Goal: Transaction & Acquisition: Purchase product/service

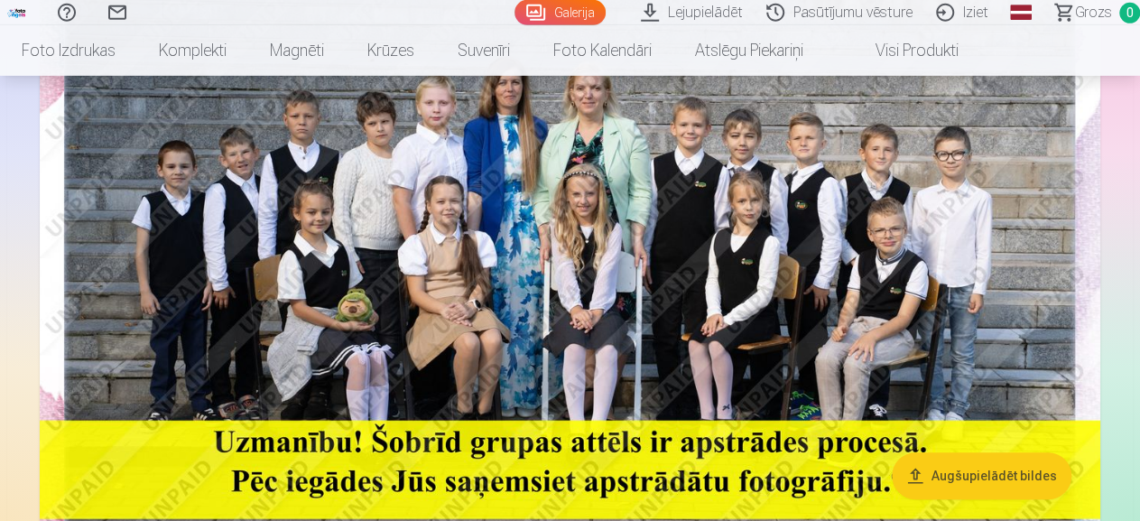
scroll to position [287, 0]
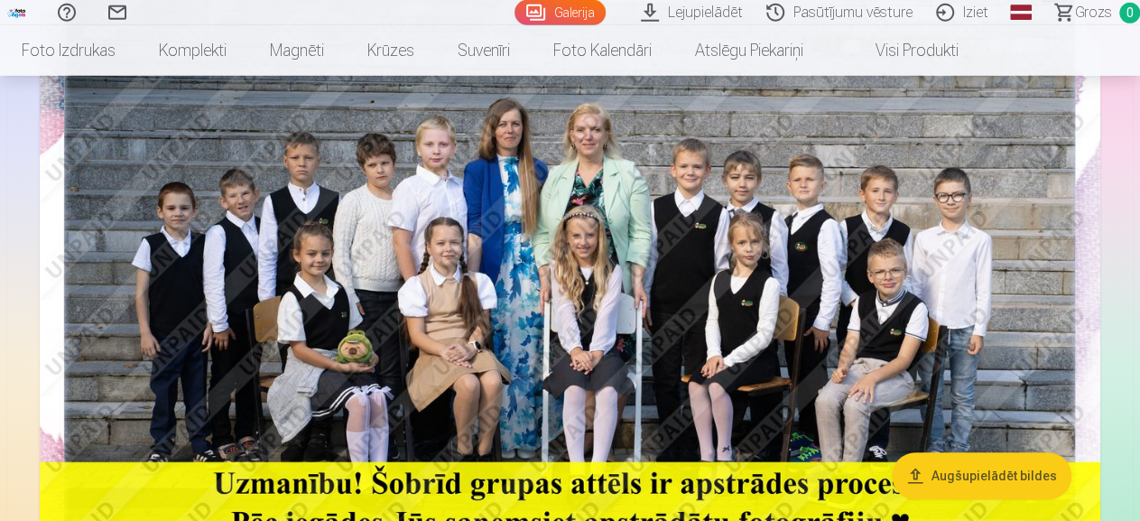
click at [644, 297] on img at bounding box center [570, 266] width 1061 height 708
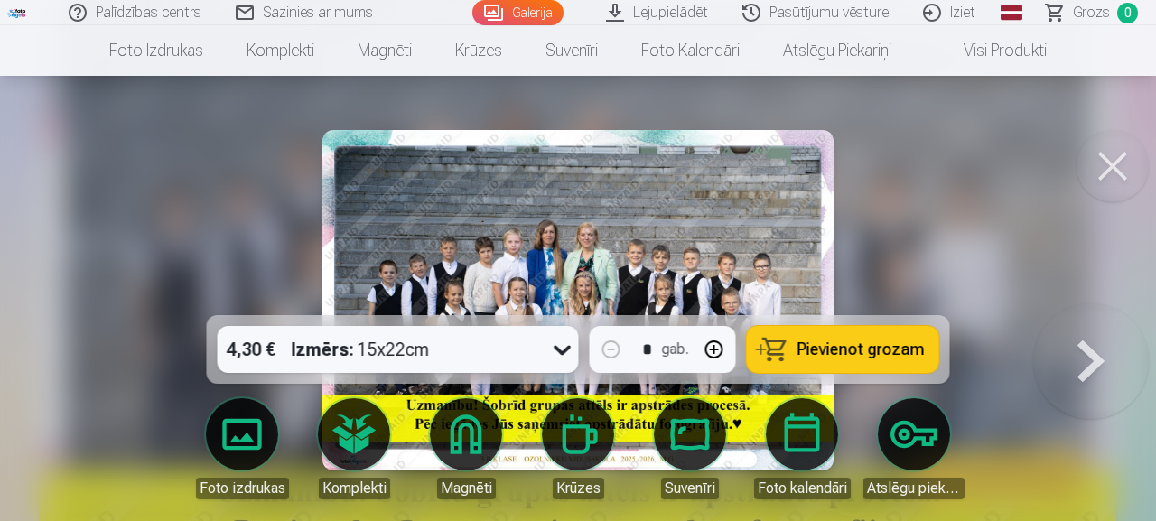
click at [854, 357] on span "Pievienot grozam" at bounding box center [860, 349] width 127 height 16
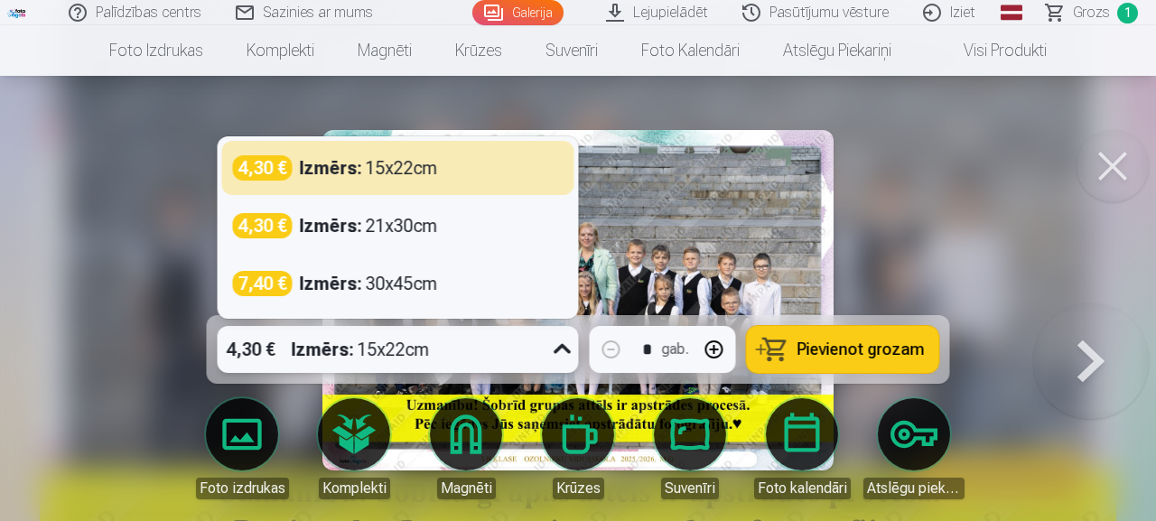
click at [552, 355] on icon at bounding box center [562, 349] width 29 height 29
click at [1113, 169] on button at bounding box center [1112, 166] width 72 height 72
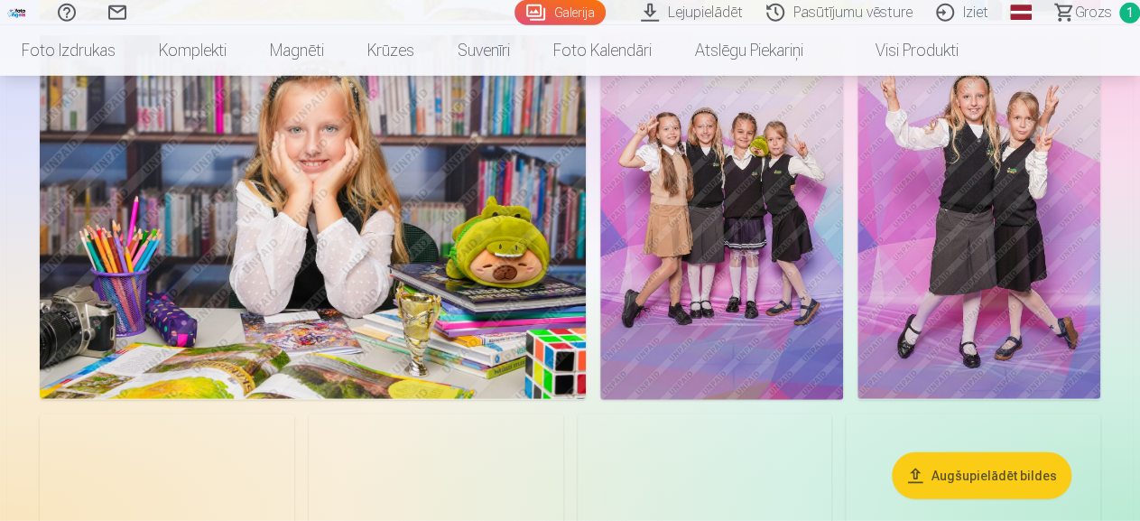
scroll to position [2331, 0]
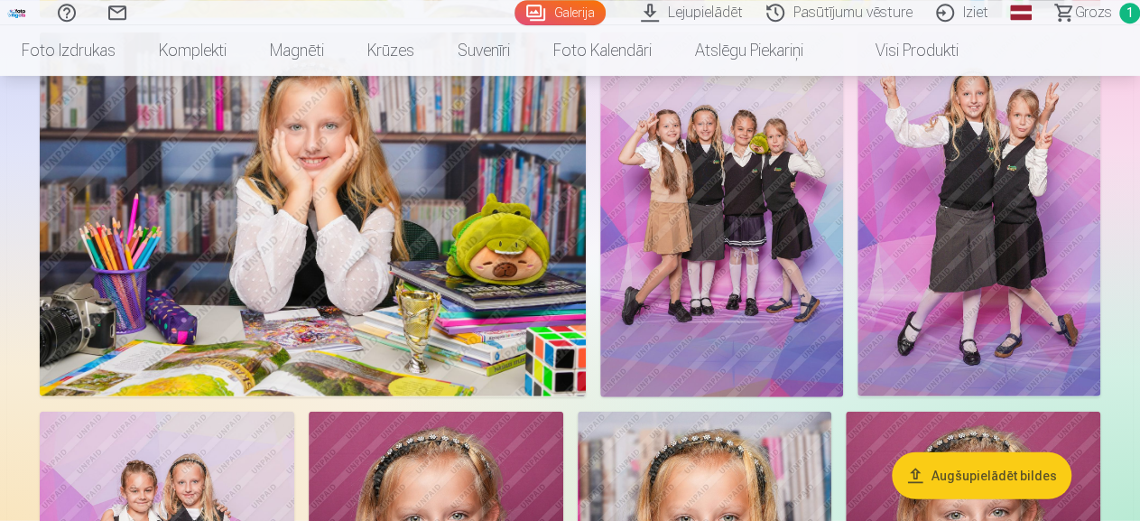
click at [843, 292] on img at bounding box center [721, 214] width 243 height 365
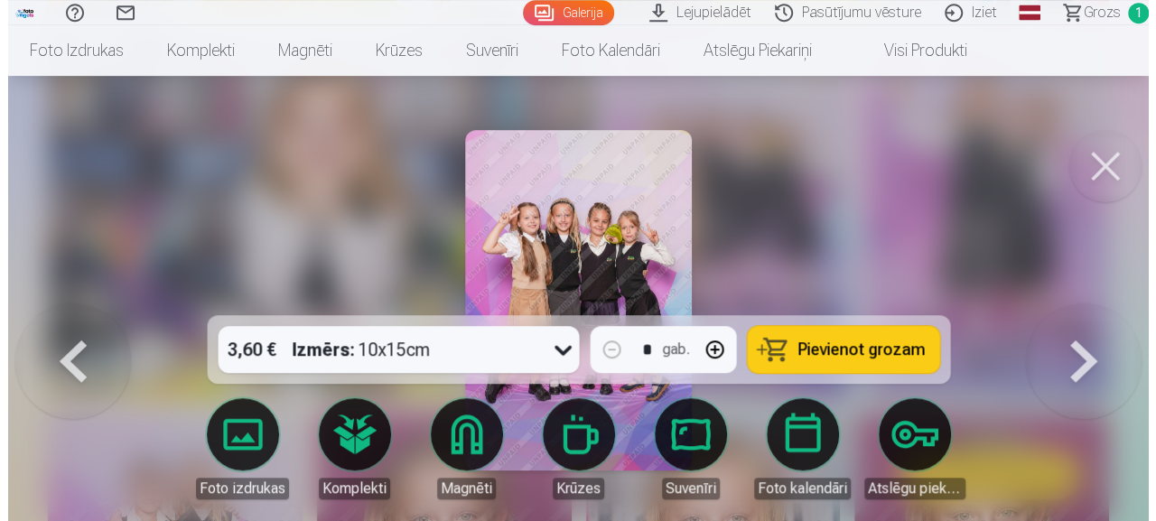
scroll to position [2352, 0]
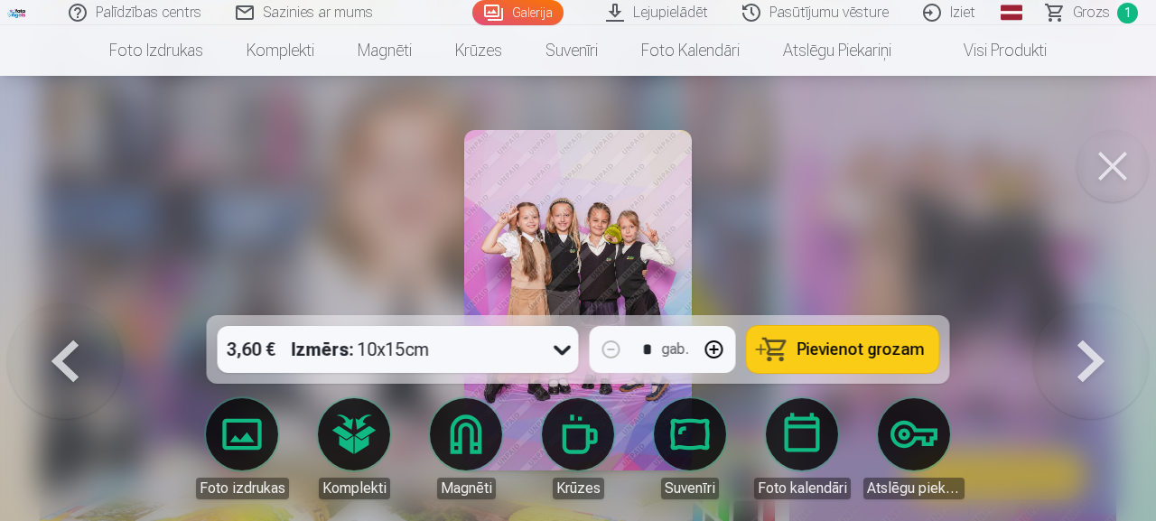
click at [853, 350] on span "Pievienot grozam" at bounding box center [860, 349] width 127 height 16
click at [1115, 160] on button at bounding box center [1112, 166] width 72 height 72
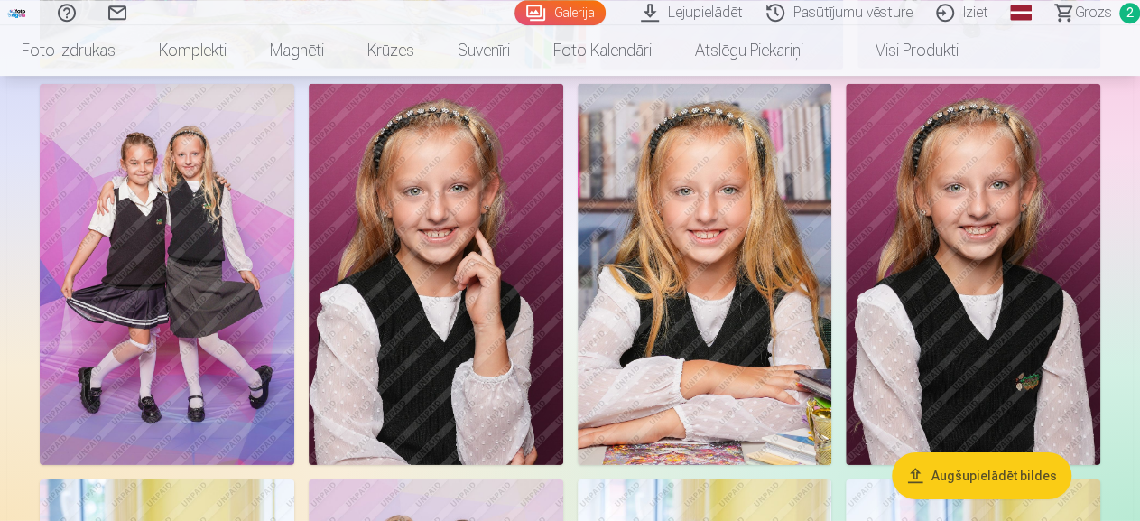
scroll to position [2660, 0]
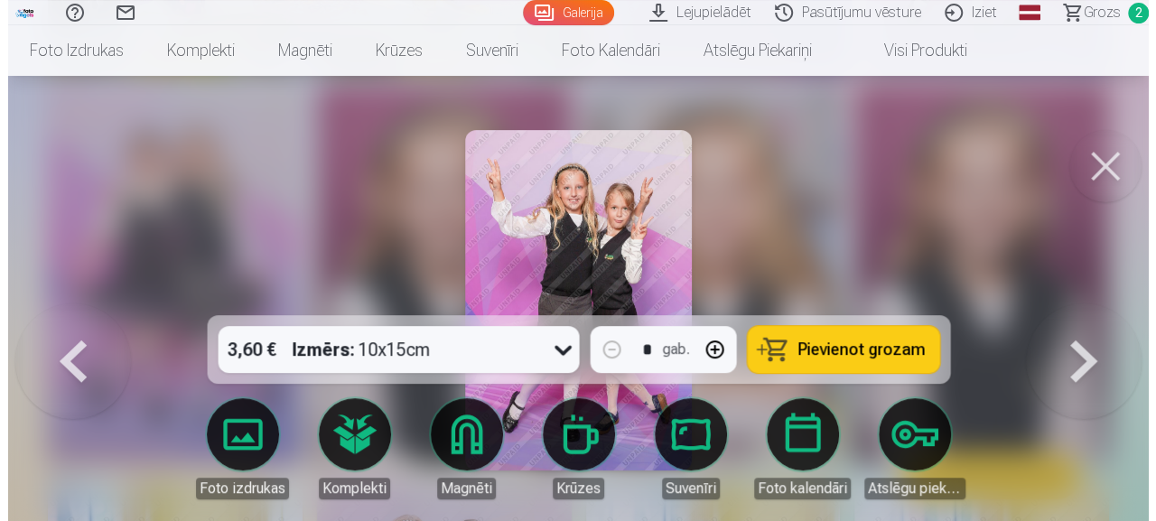
scroll to position [2690, 0]
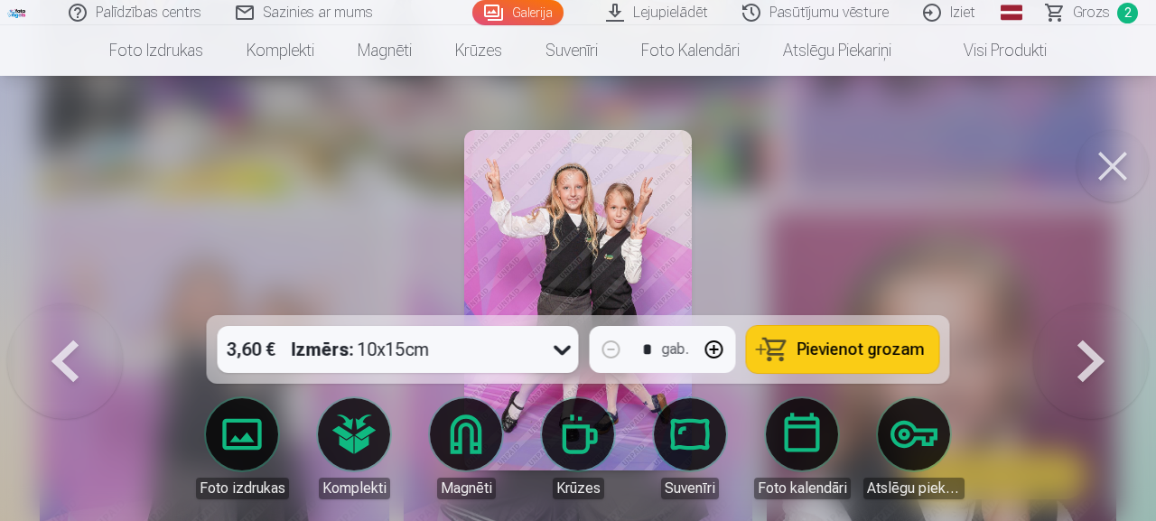
click at [858, 342] on span "Pievienot grozam" at bounding box center [860, 349] width 127 height 16
click at [1073, 303] on button at bounding box center [1091, 303] width 116 height 0
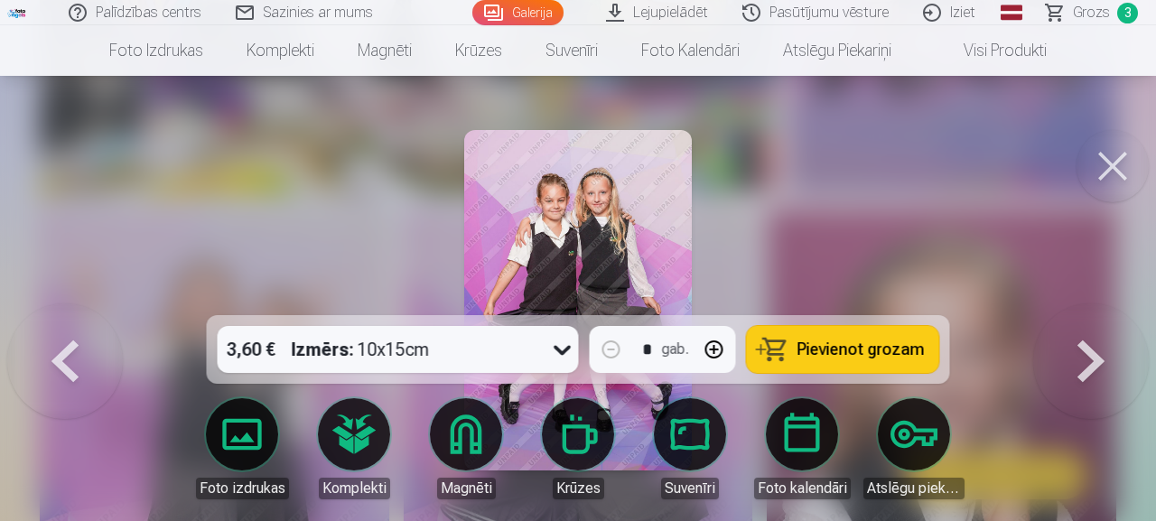
click at [870, 350] on span "Pievienot grozam" at bounding box center [860, 349] width 127 height 16
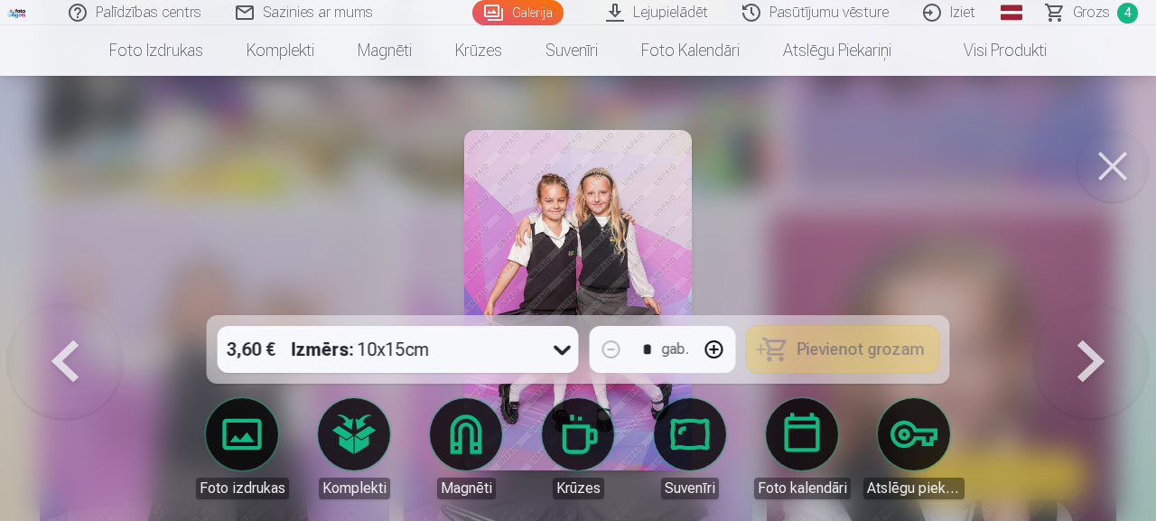
click at [1104, 303] on button at bounding box center [1091, 303] width 116 height 0
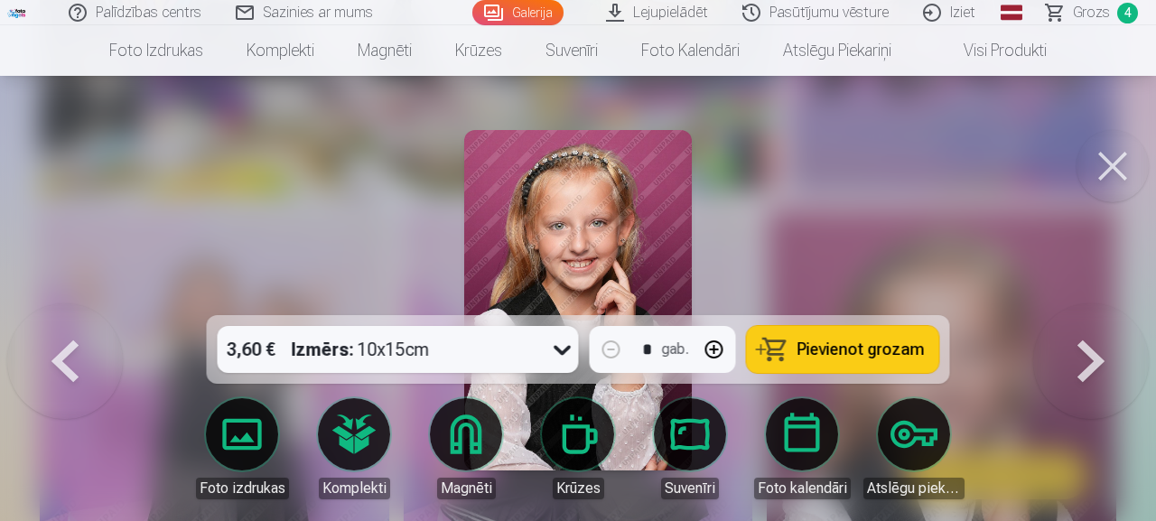
click at [1118, 303] on button at bounding box center [1091, 303] width 116 height 0
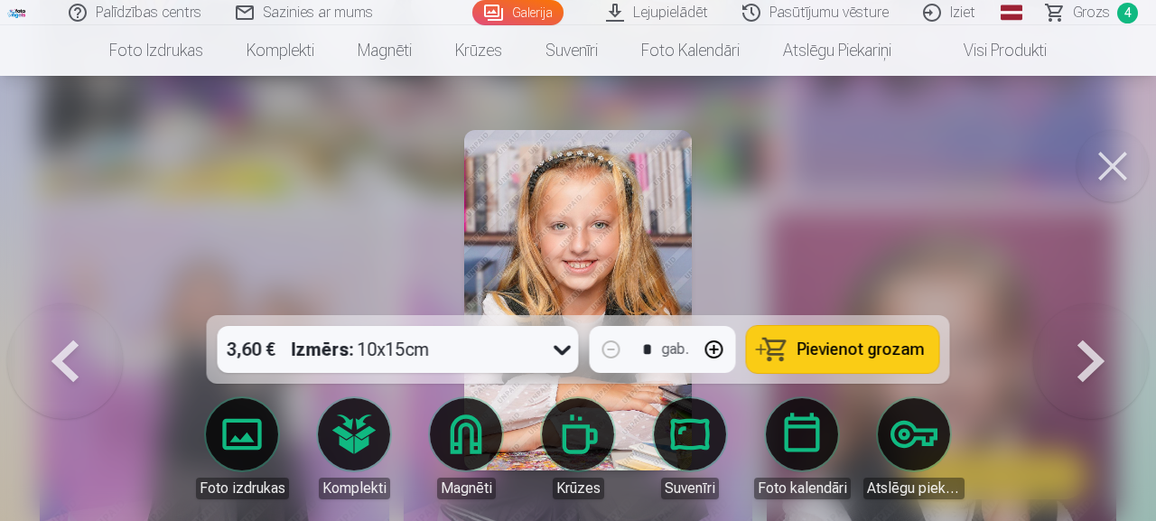
click at [1118, 303] on button at bounding box center [1091, 303] width 116 height 0
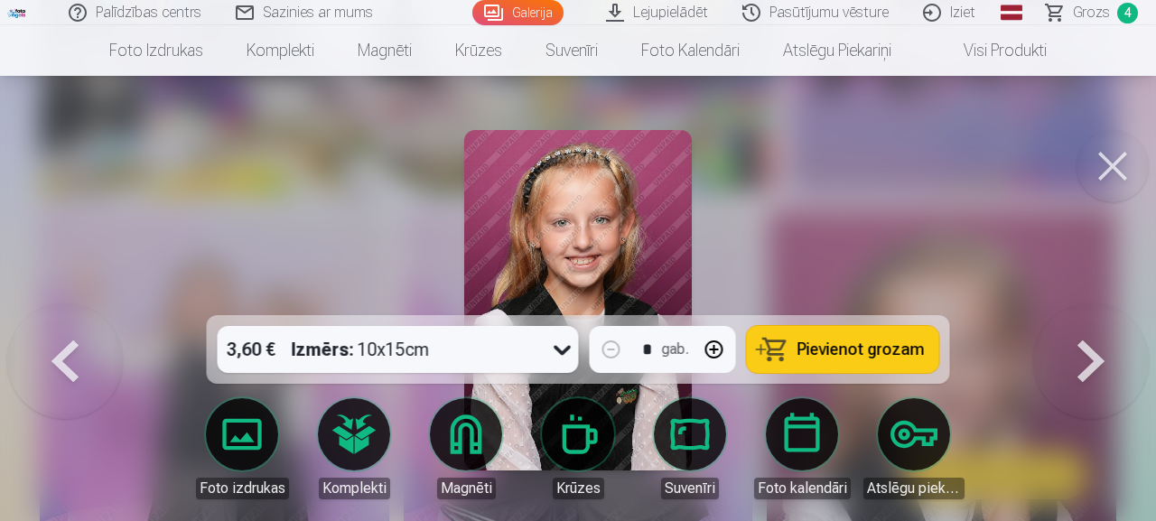
click at [1118, 303] on button at bounding box center [1091, 303] width 116 height 0
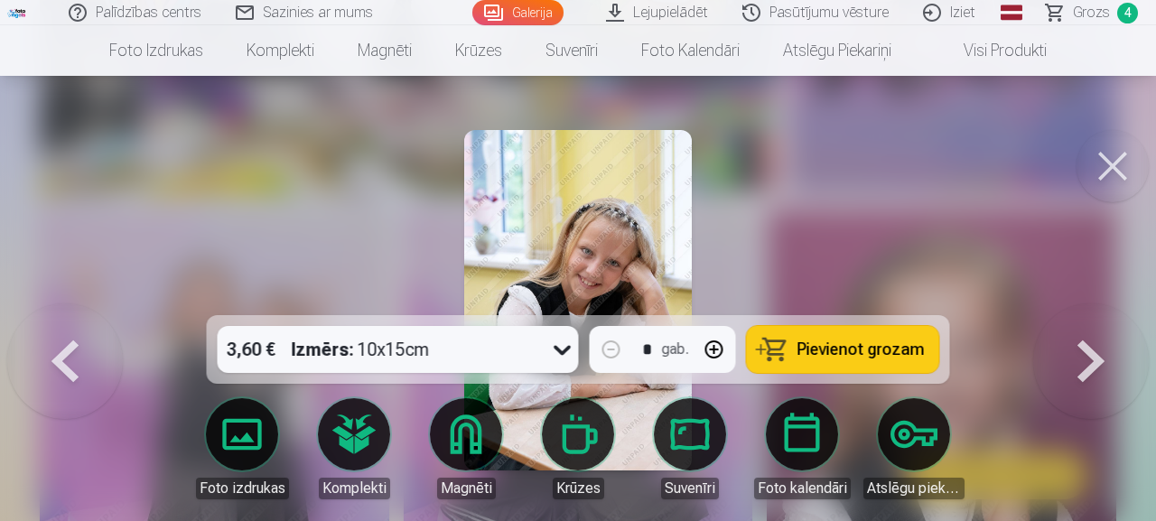
click at [1118, 303] on button at bounding box center [1091, 303] width 116 height 0
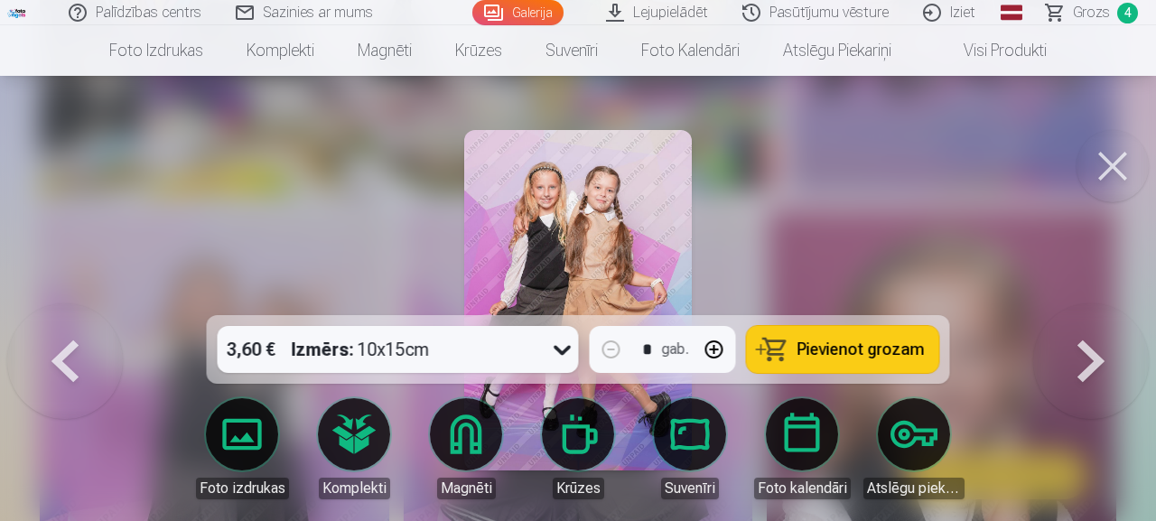
click at [868, 350] on span "Pievienot grozam" at bounding box center [860, 349] width 127 height 16
click at [1106, 154] on button at bounding box center [1112, 166] width 72 height 72
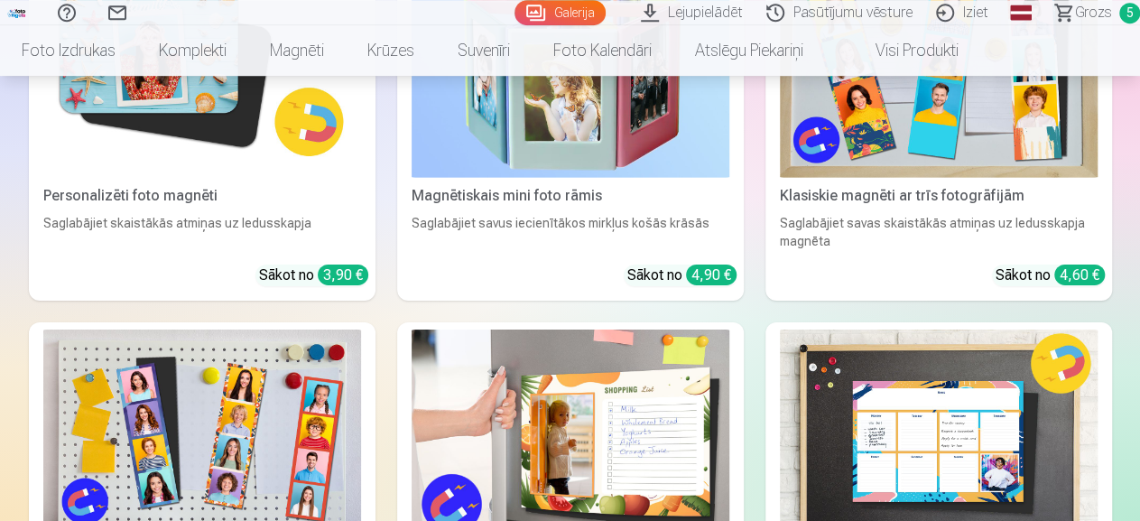
scroll to position [6203, 0]
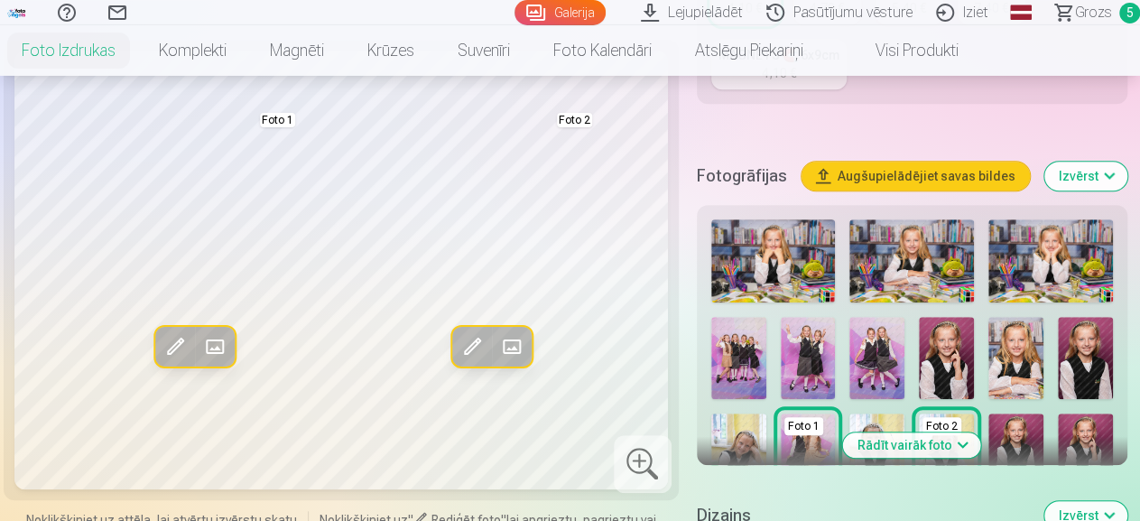
scroll to position [523, 0]
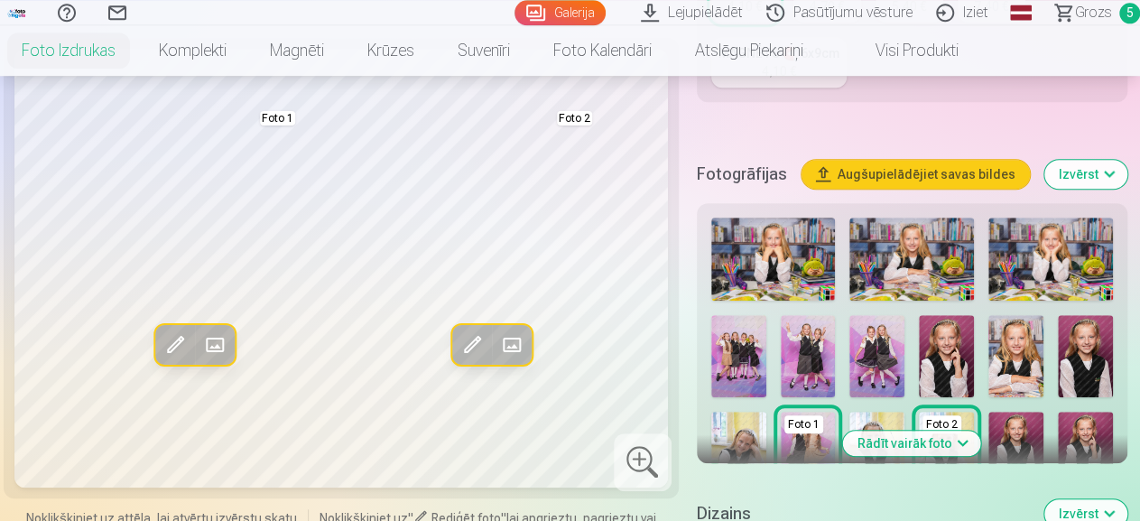
click at [966, 336] on img at bounding box center [946, 356] width 55 height 82
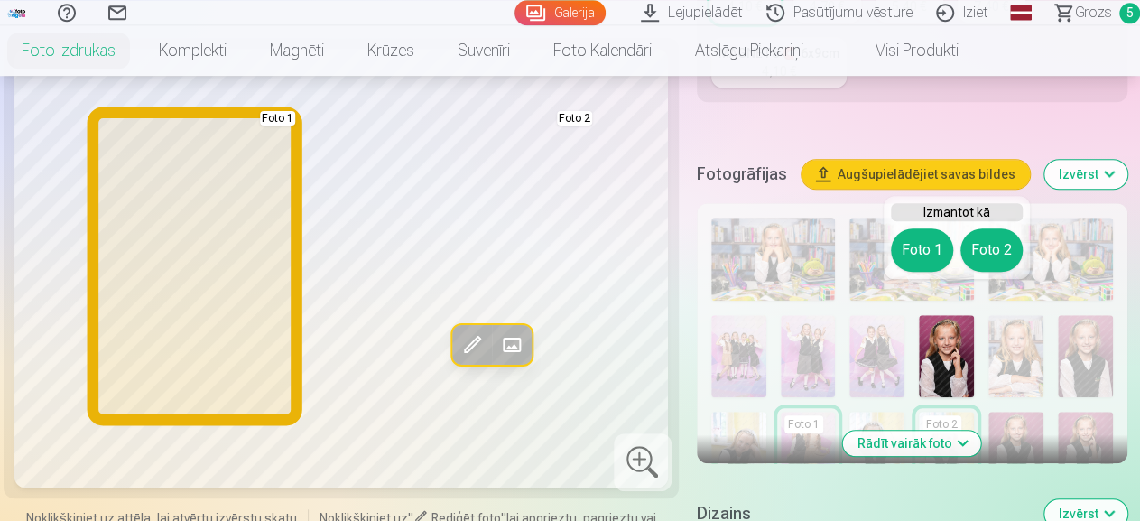
click at [911, 249] on button "Foto 1" at bounding box center [922, 249] width 62 height 43
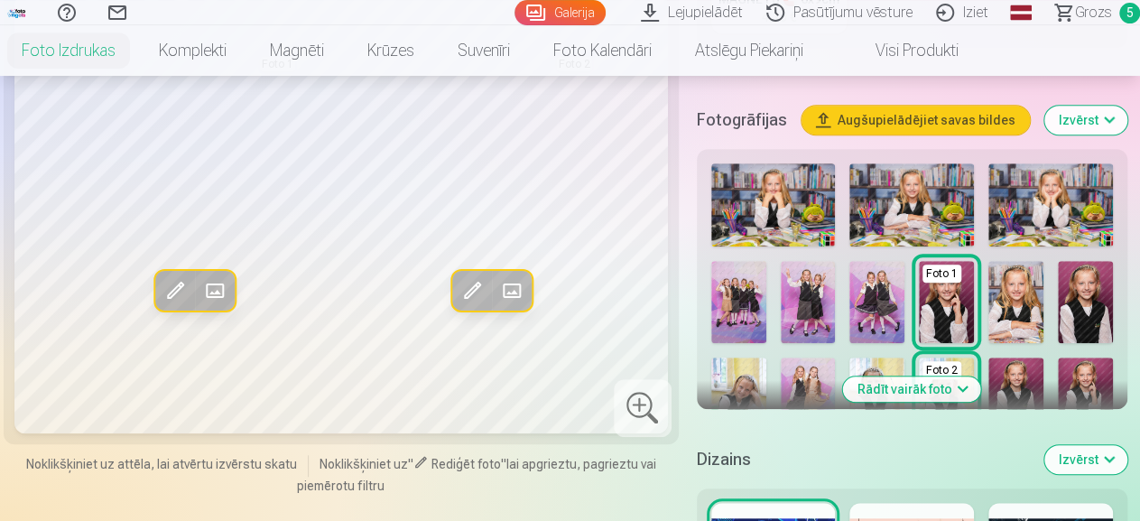
scroll to position [564, 0]
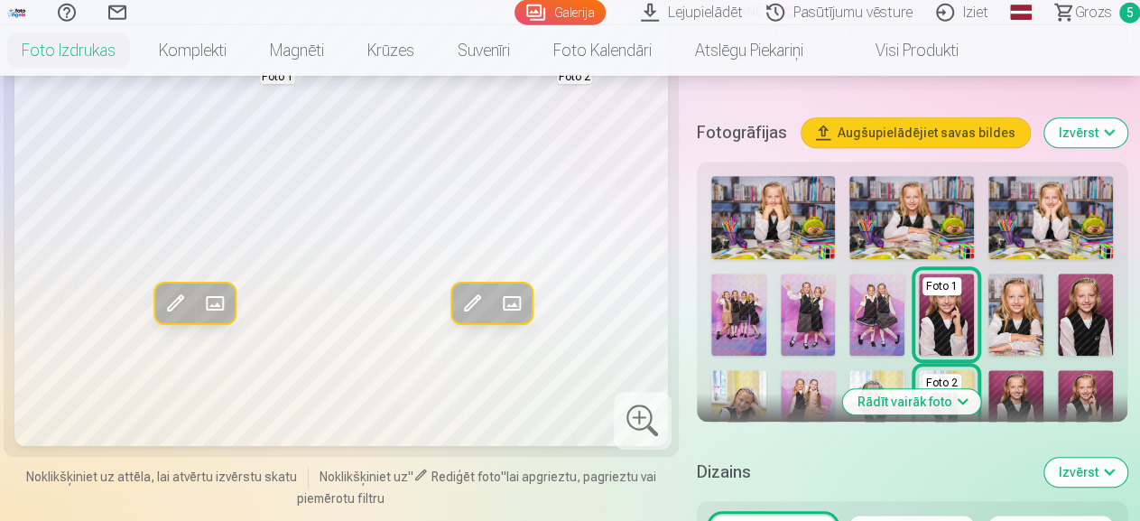
click at [951, 389] on button "Rādīt vairāk foto" at bounding box center [912, 401] width 138 height 25
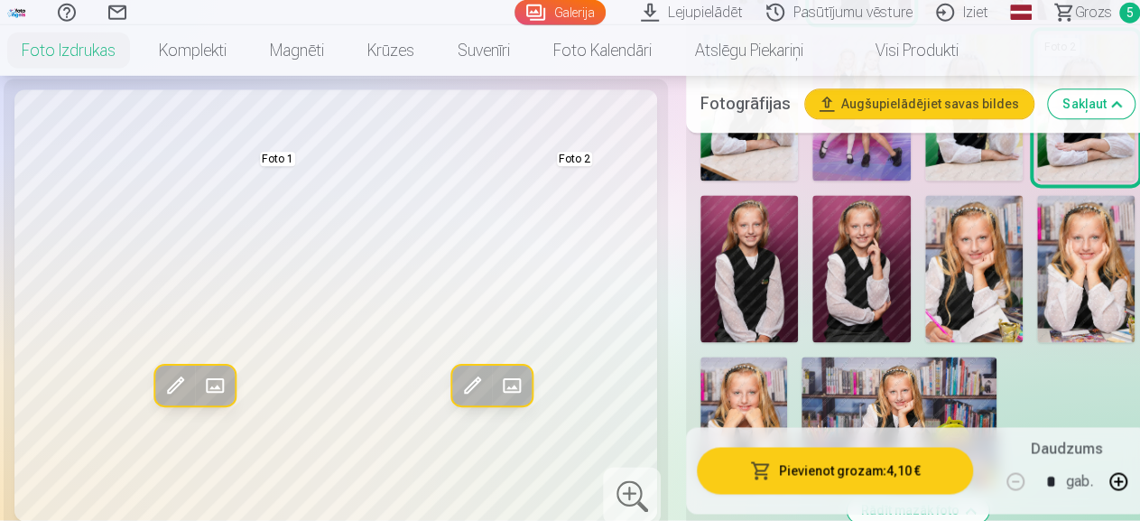
scroll to position [1092, 0]
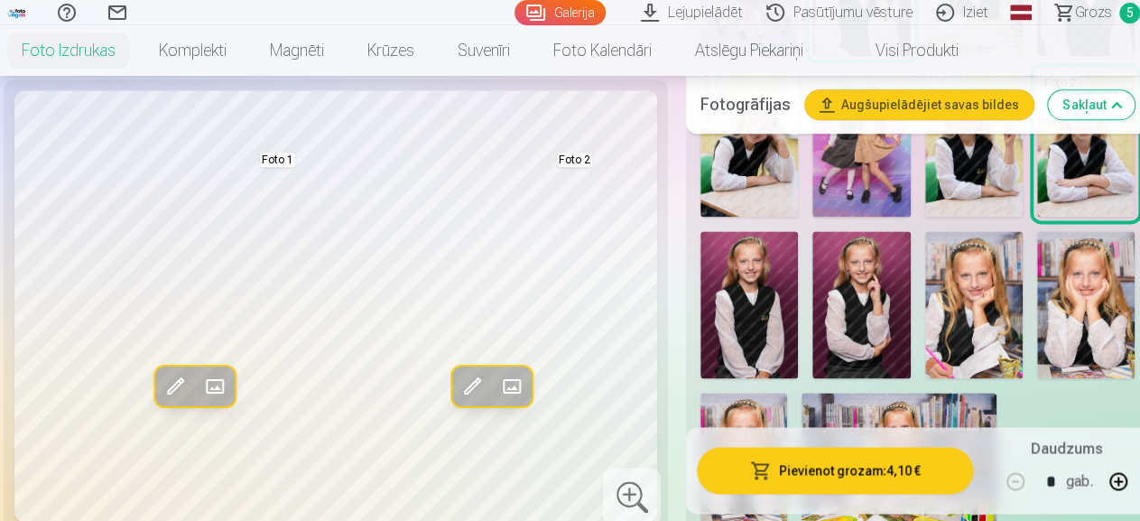
click at [1088, 255] on img at bounding box center [1085, 304] width 97 height 146
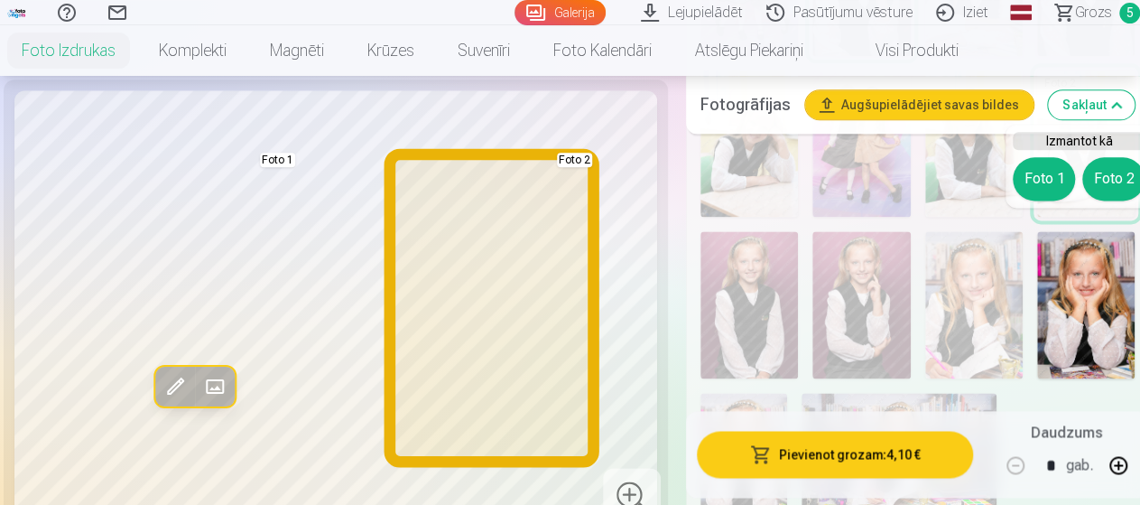
click at [1109, 187] on button "Foto 2" at bounding box center [1113, 178] width 62 height 43
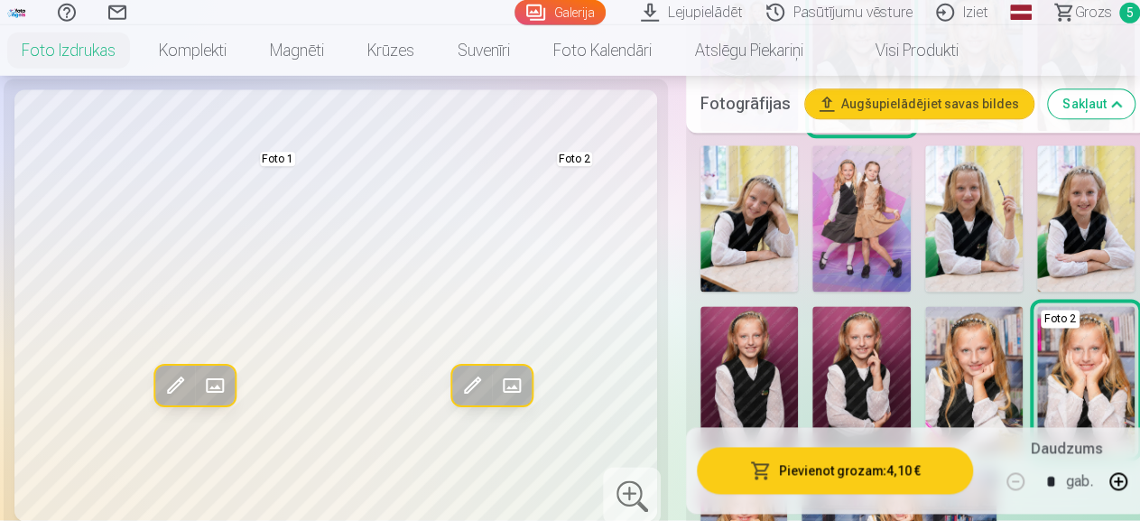
scroll to position [1035, 0]
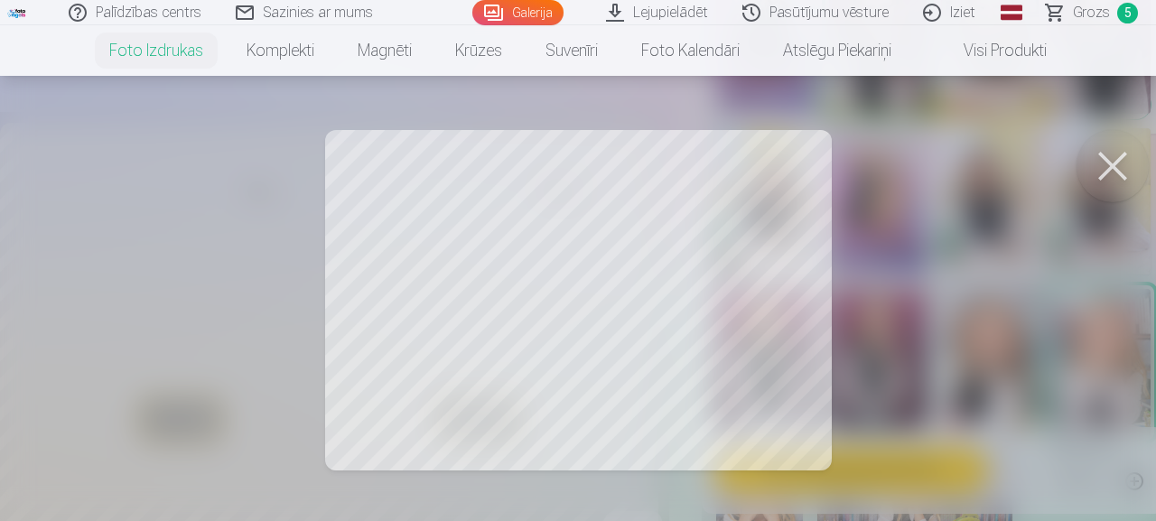
click at [803, 162] on div at bounding box center [578, 260] width 1156 height 521
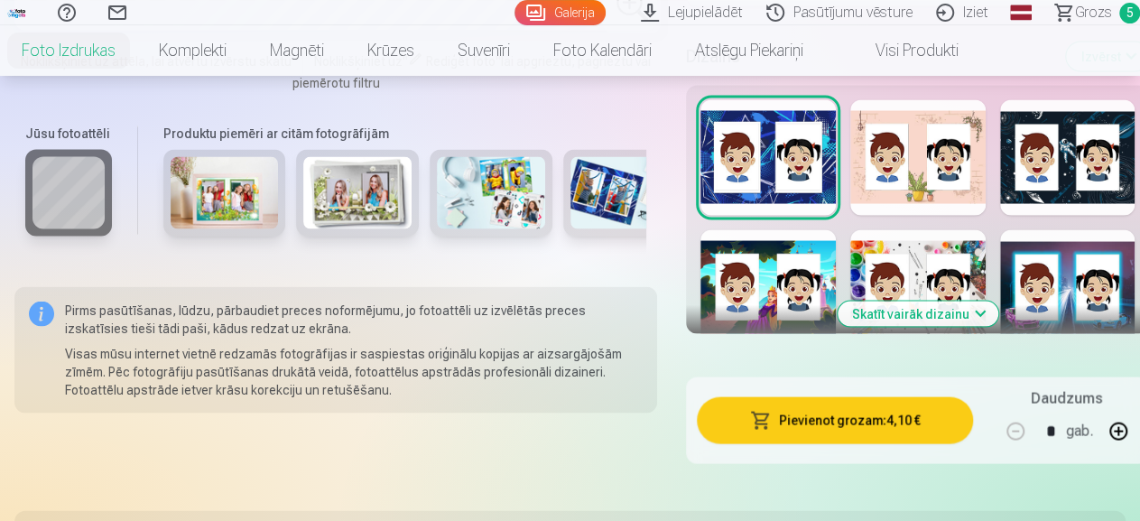
scroll to position [1721, 0]
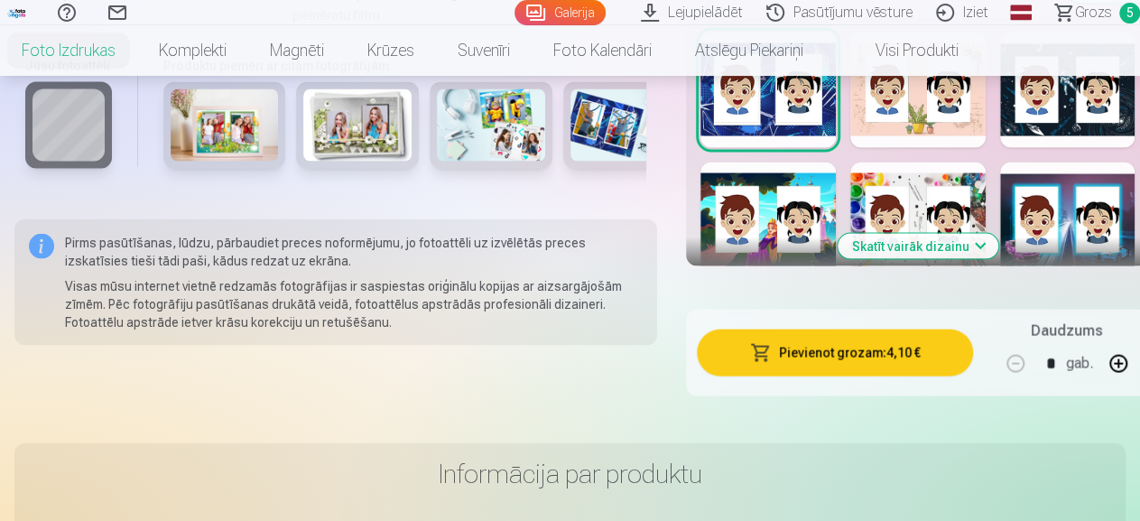
click at [887, 162] on div at bounding box center [917, 220] width 135 height 116
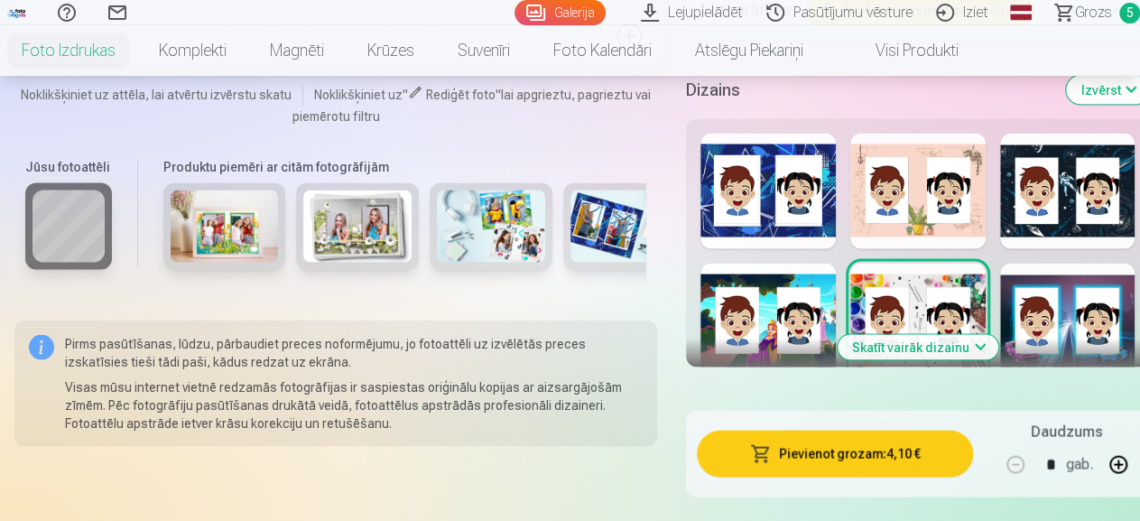
scroll to position [1620, 0]
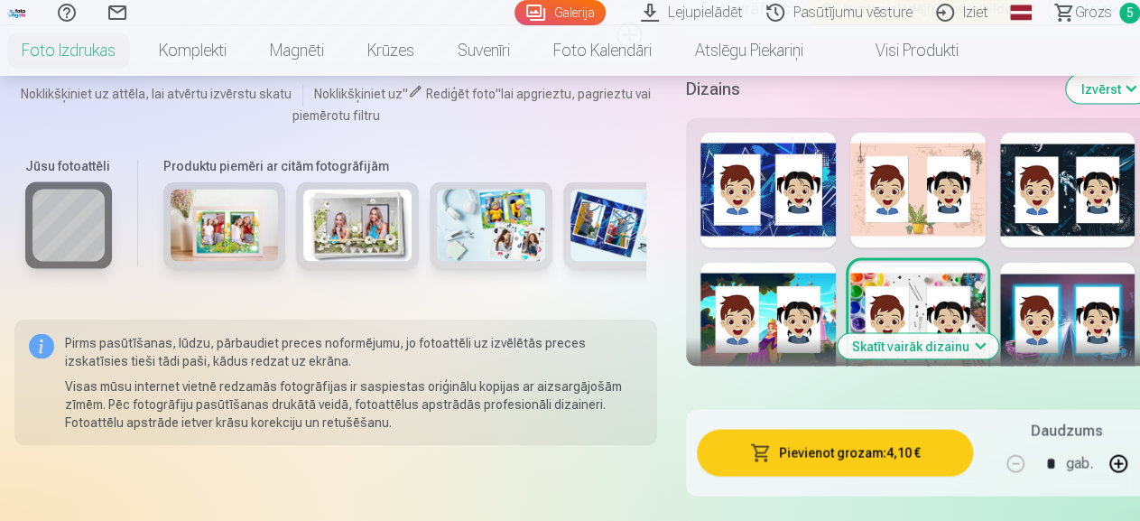
click at [947, 333] on button "Skatīt vairāk dizainu" at bounding box center [918, 345] width 161 height 25
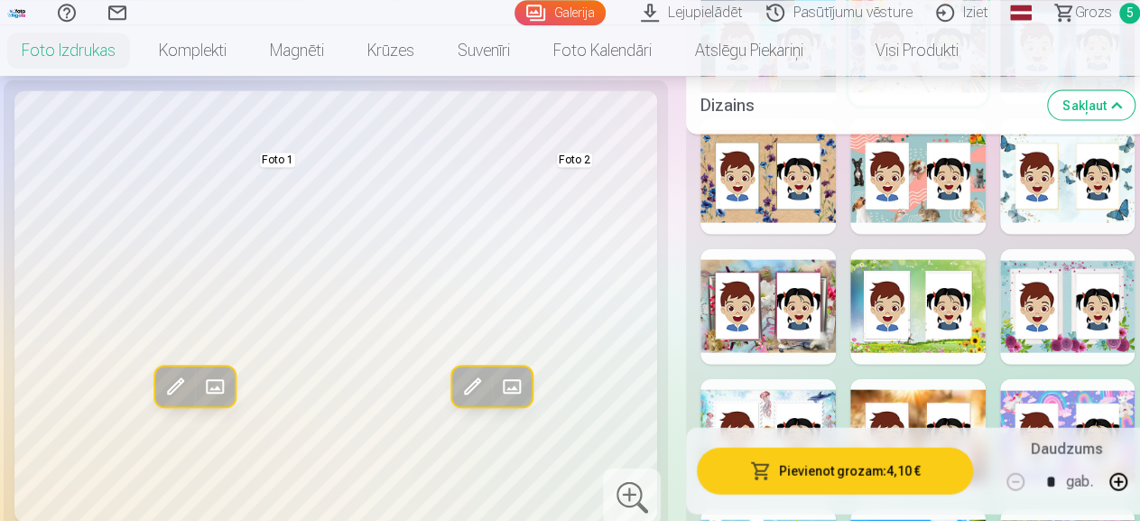
scroll to position [1896, 0]
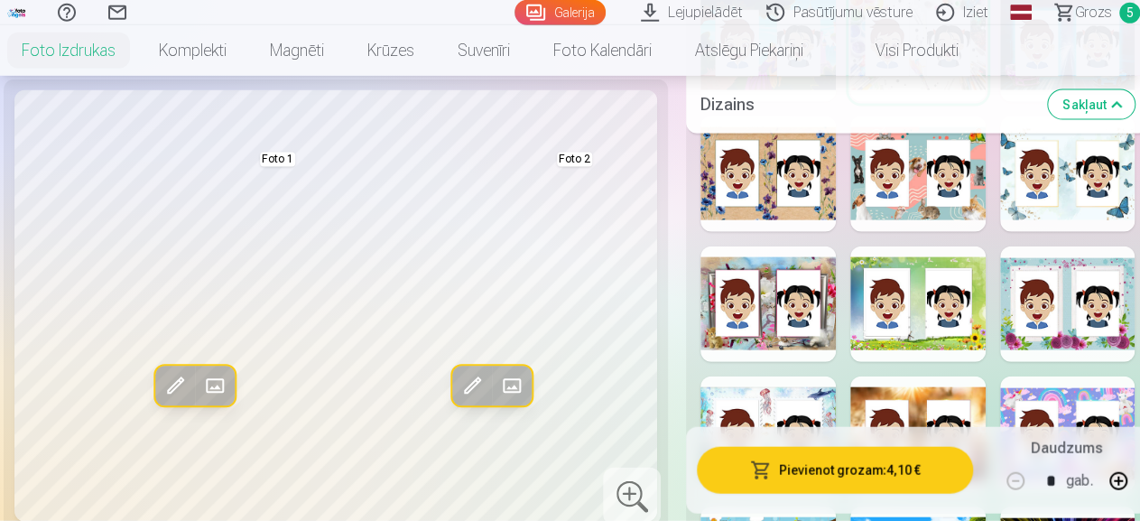
click at [1079, 290] on div at bounding box center [1067, 304] width 135 height 116
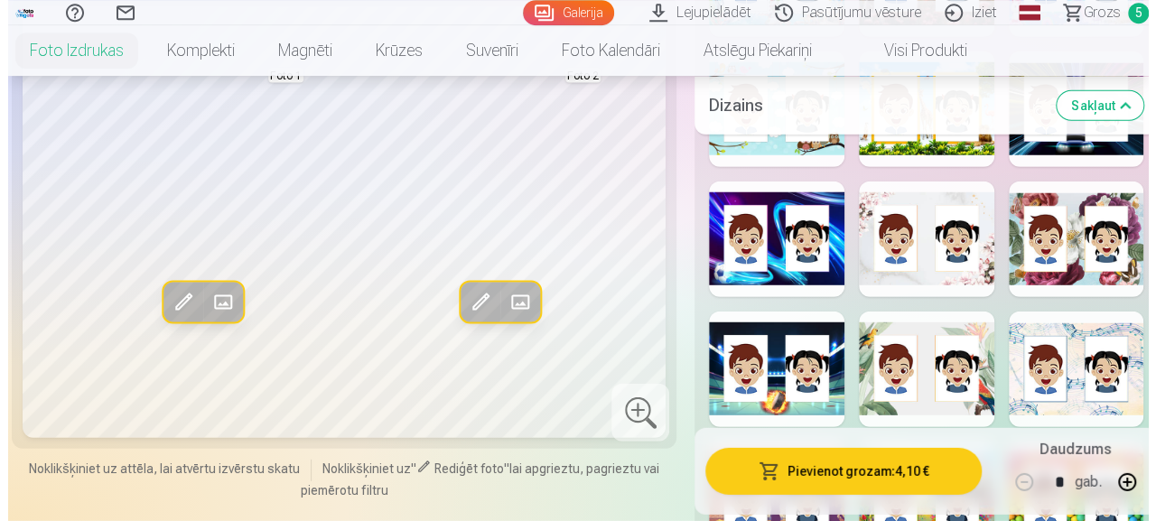
scroll to position [2353, 0]
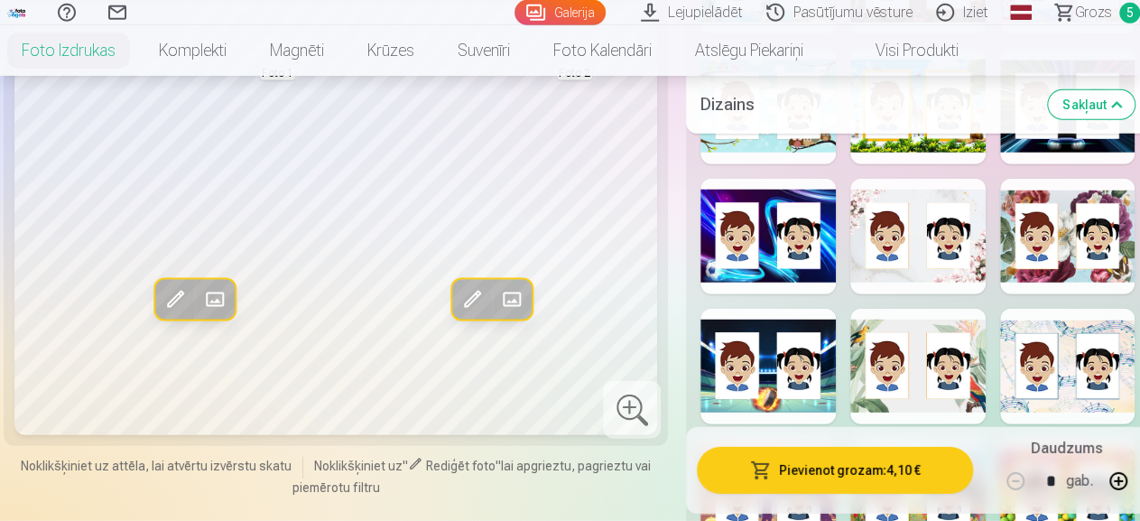
click at [822, 469] on button "Pievienot grozam : 4,10 €" at bounding box center [835, 470] width 276 height 47
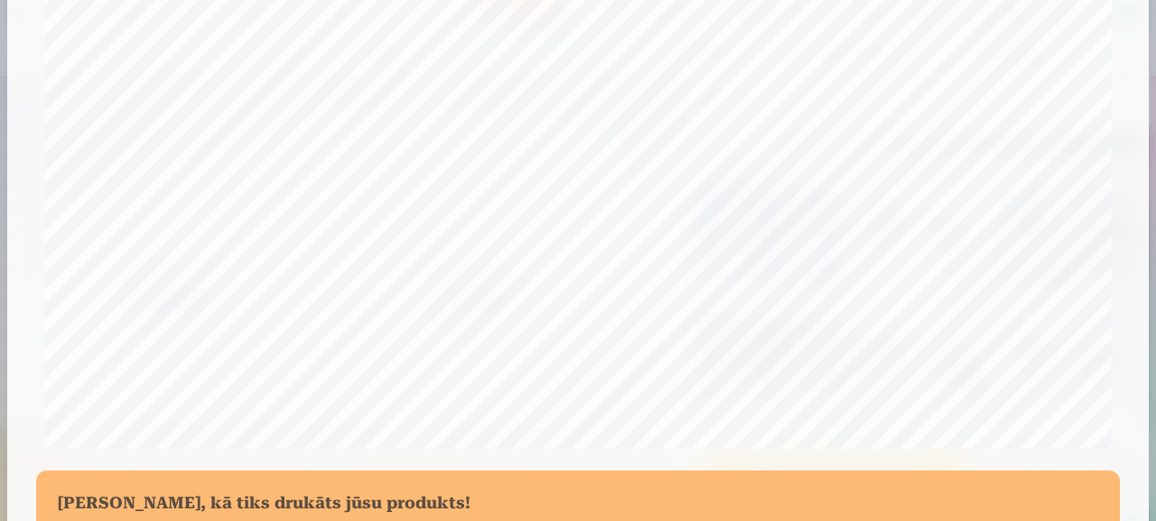
scroll to position [757, 0]
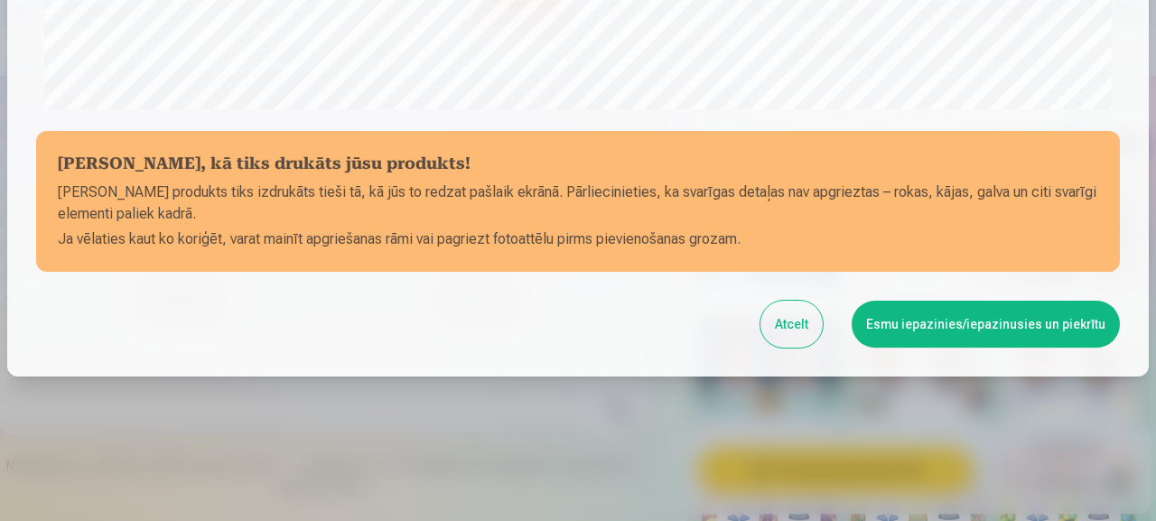
click at [960, 328] on button "Esmu iepazinies/iepazinusies un piekrītu" at bounding box center [985, 324] width 268 height 47
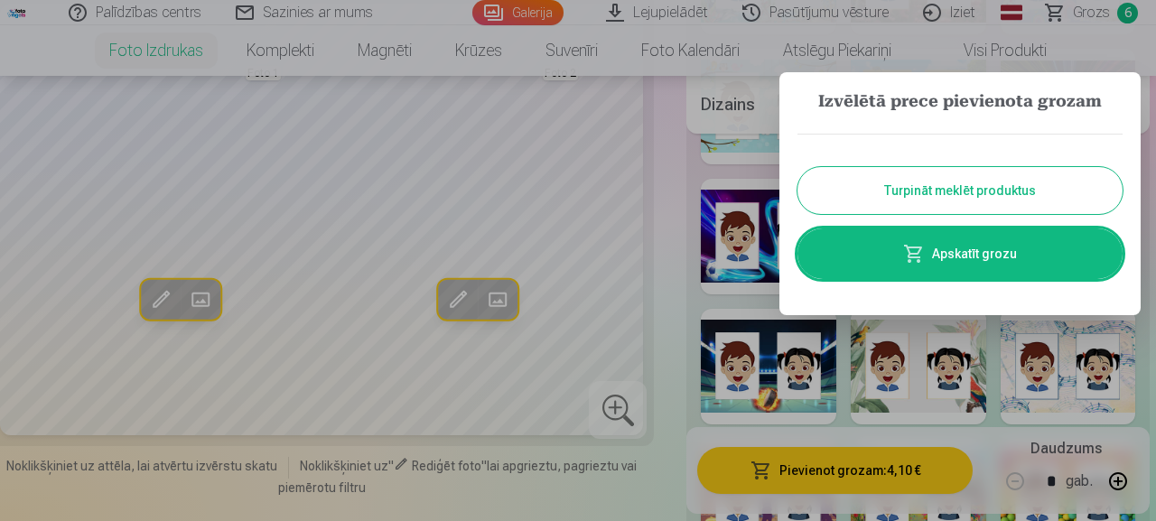
scroll to position [0, 0]
click at [990, 255] on link "Apskatīt grozu" at bounding box center [959, 253] width 325 height 51
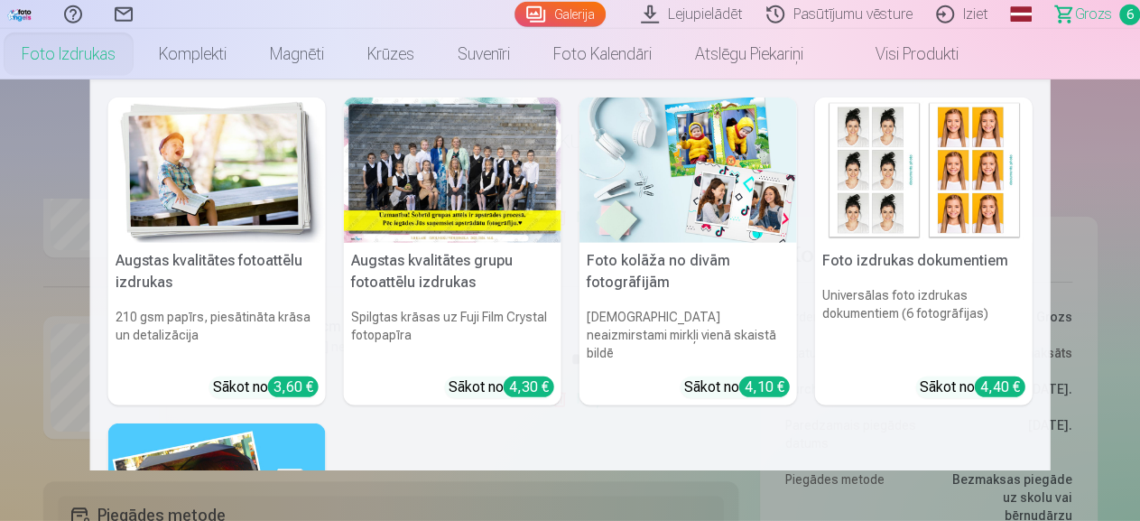
click at [660, 272] on h5 "Foto kolāža no divām fotogrāfijām" at bounding box center [689, 272] width 218 height 58
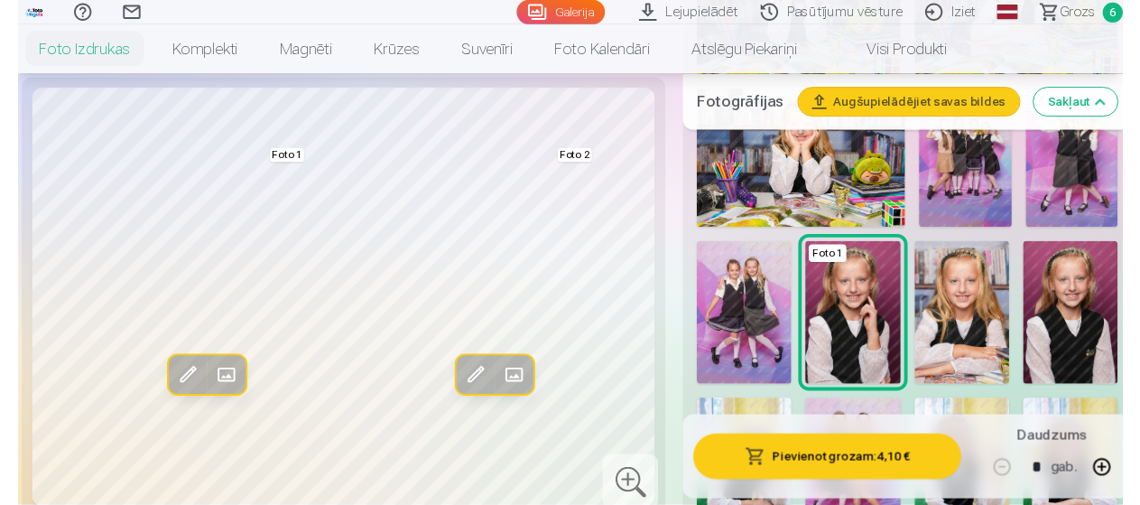
scroll to position [753, 0]
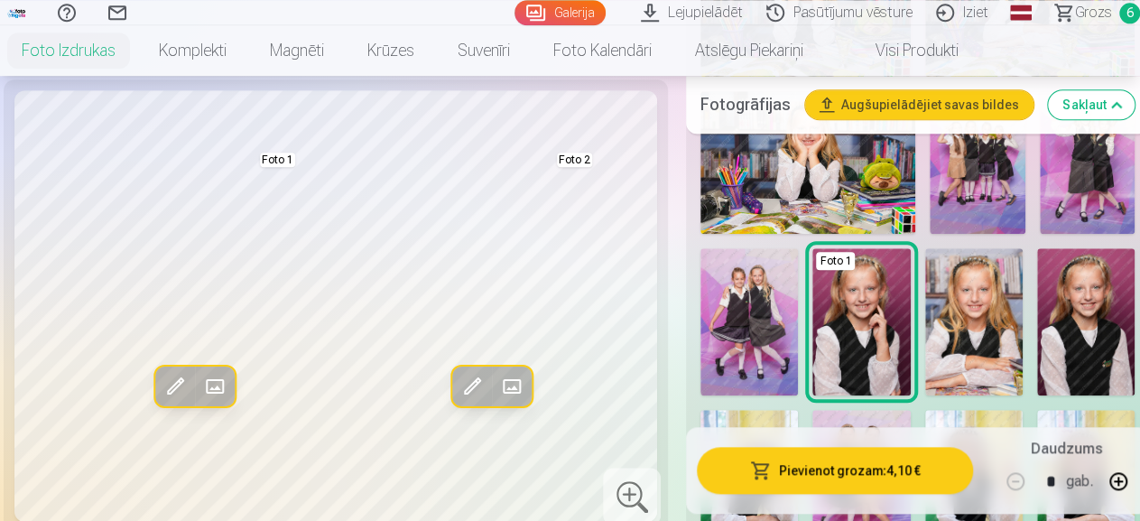
click at [1105, 182] on img at bounding box center [1088, 163] width 96 height 144
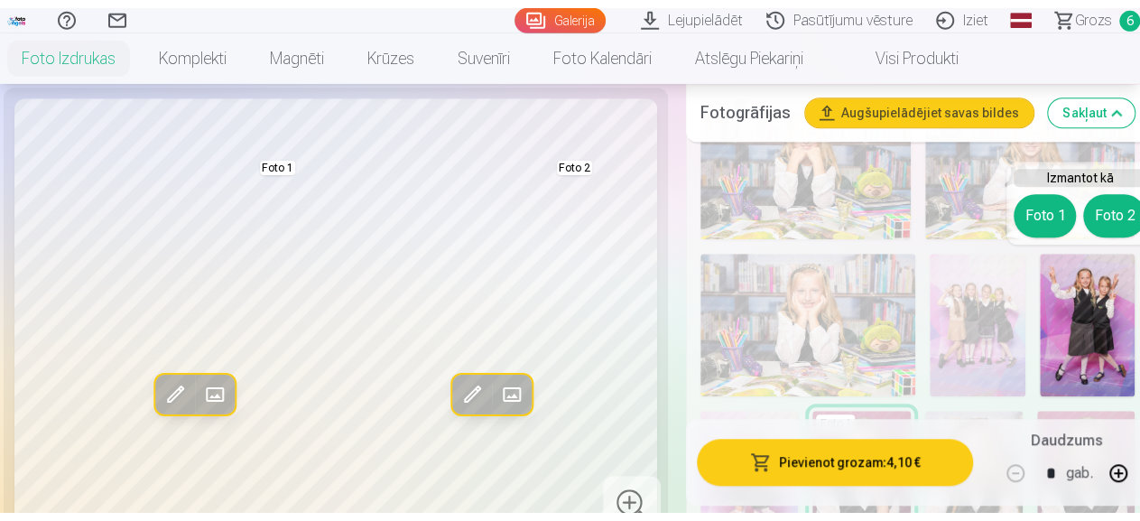
scroll to position [593, 0]
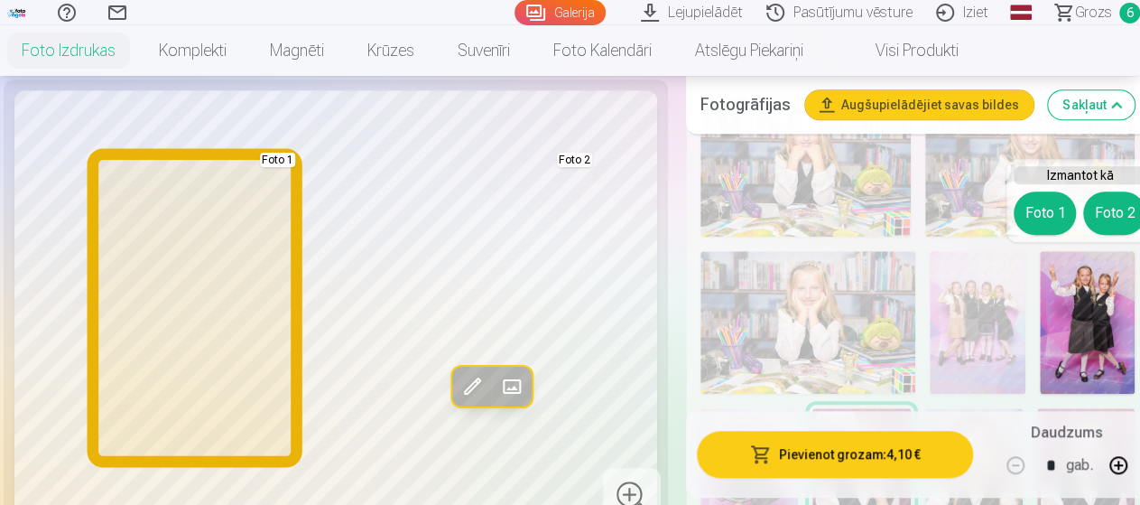
click at [1043, 212] on button "Foto 1" at bounding box center [1045, 212] width 62 height 43
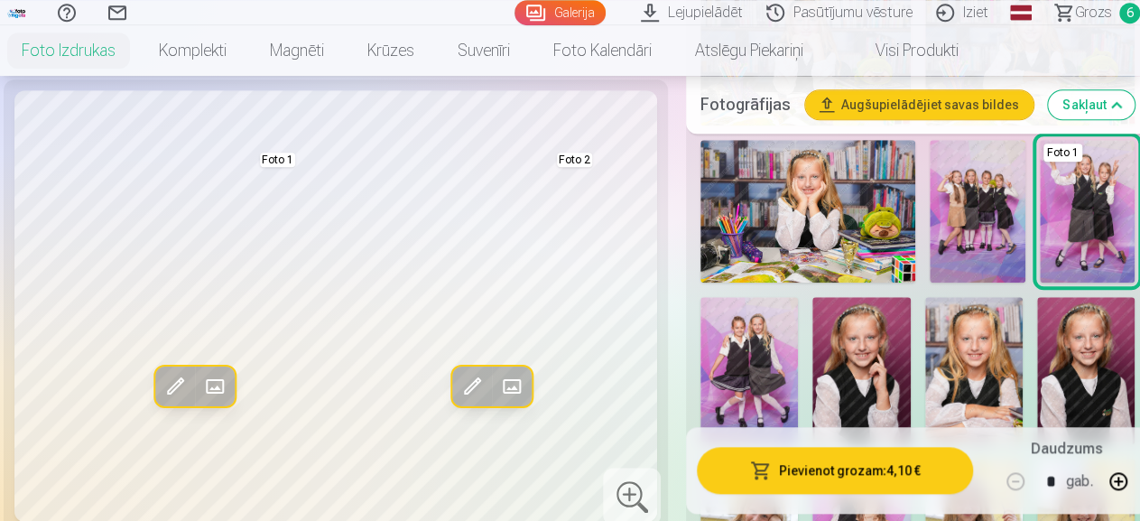
scroll to position [710, 0]
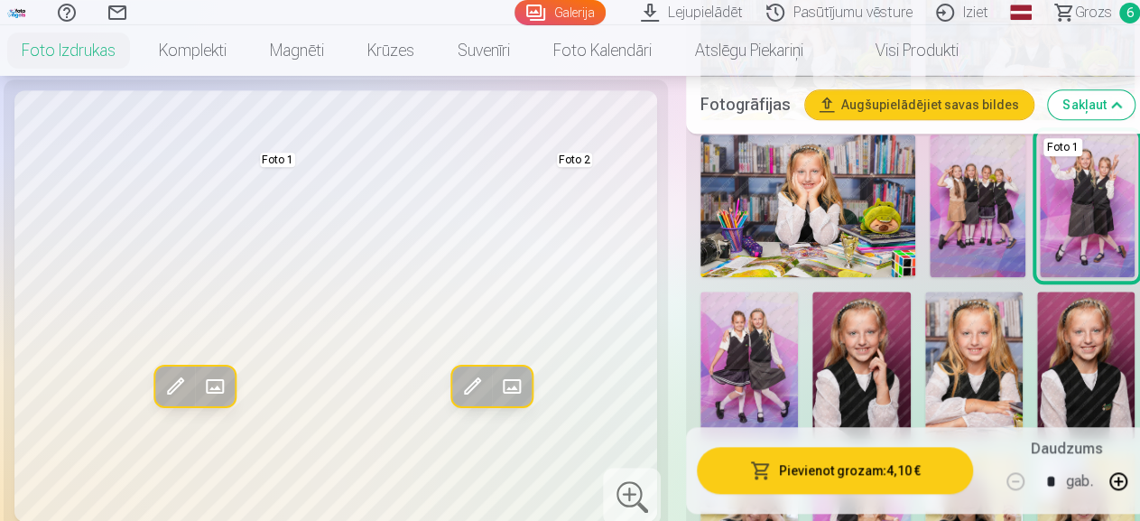
click at [777, 310] on img at bounding box center [749, 365] width 97 height 146
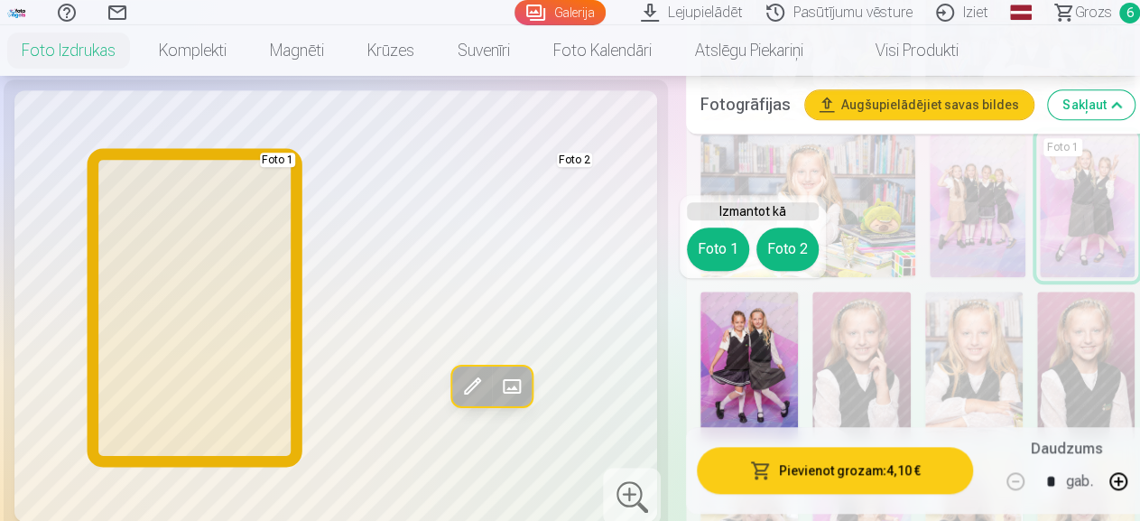
click at [722, 246] on button "Foto 1" at bounding box center [718, 248] width 62 height 43
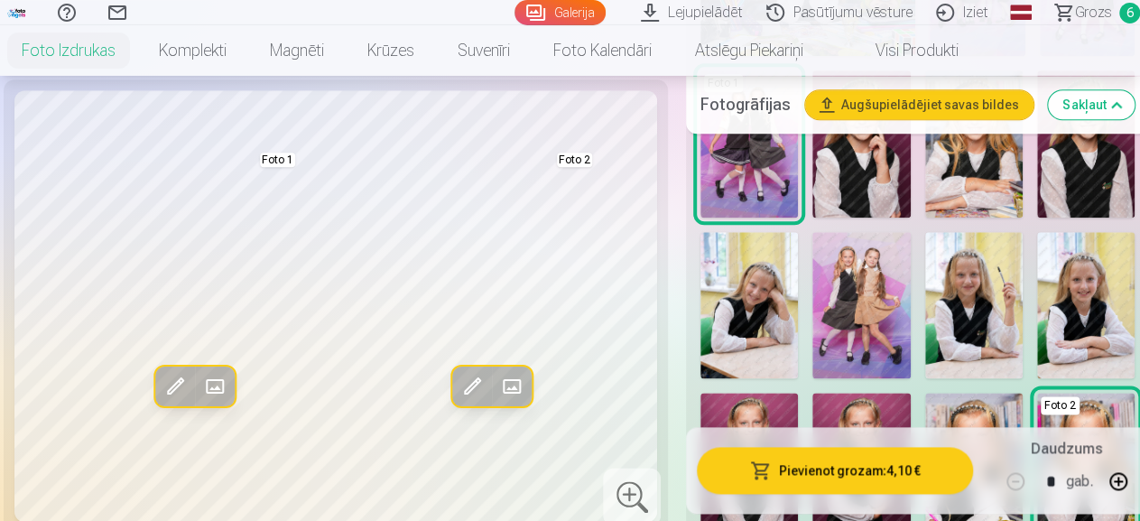
scroll to position [937, 0]
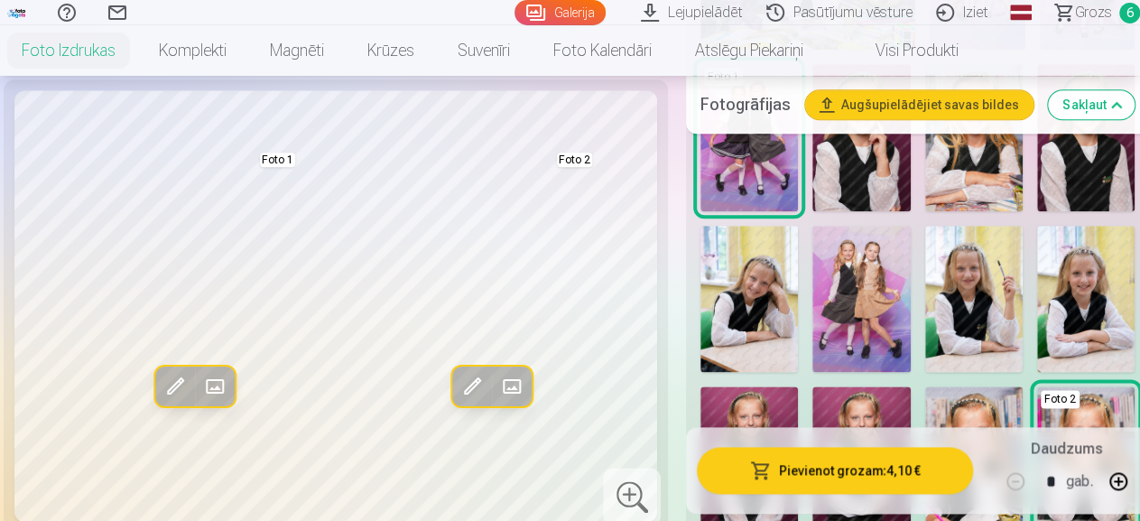
click at [869, 274] on img at bounding box center [860, 299] width 97 height 146
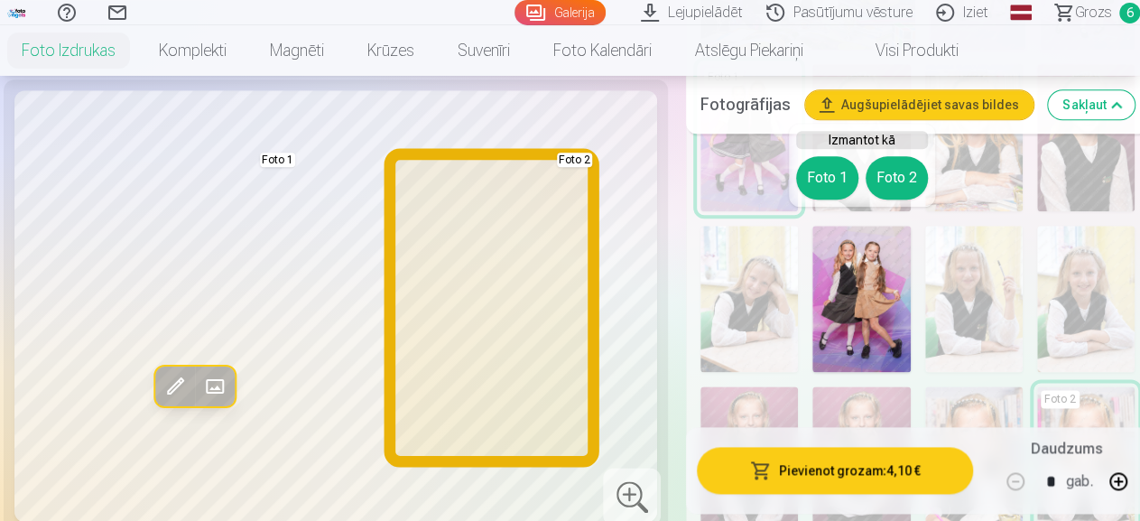
click at [884, 170] on button "Foto 2" at bounding box center [897, 177] width 62 height 43
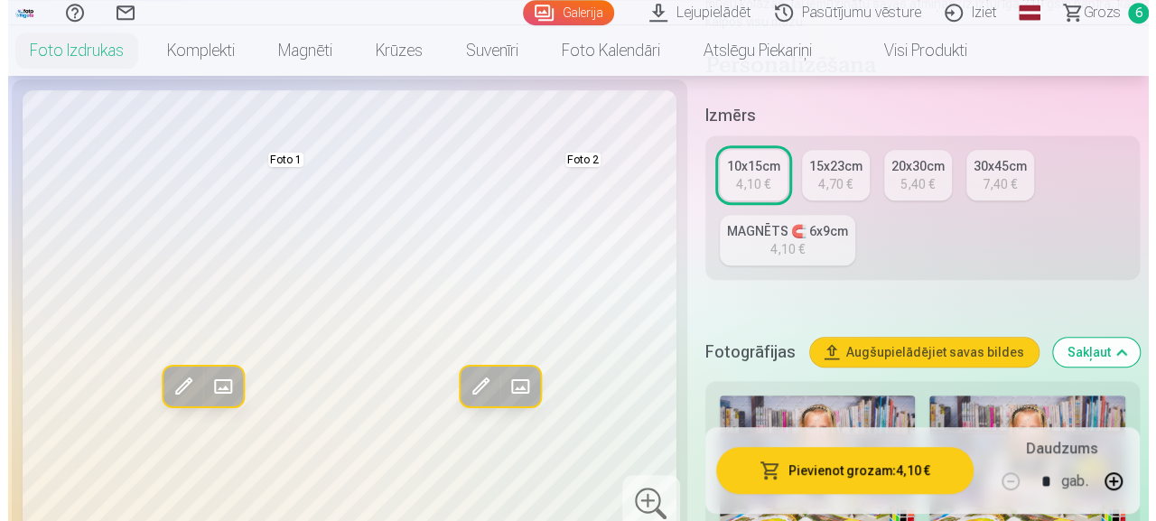
scroll to position [0, 0]
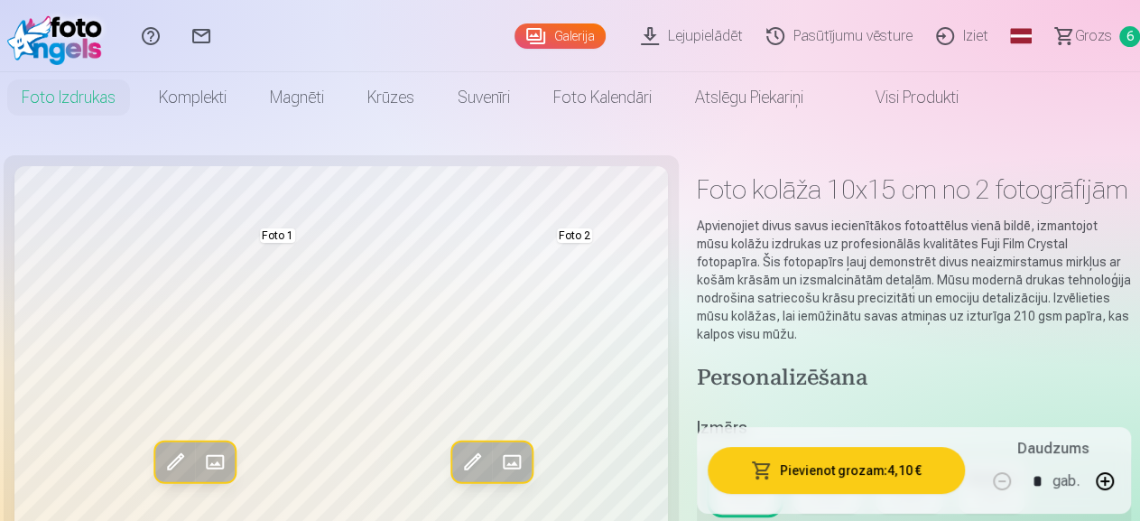
click at [801, 475] on button "Pievienot grozam : 4,10 €" at bounding box center [836, 470] width 257 height 47
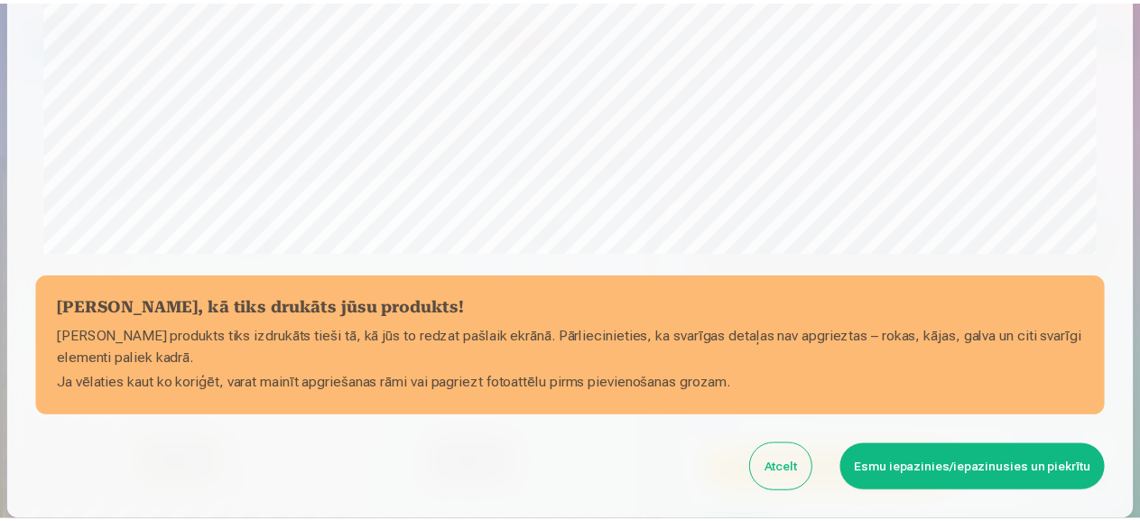
scroll to position [616, 0]
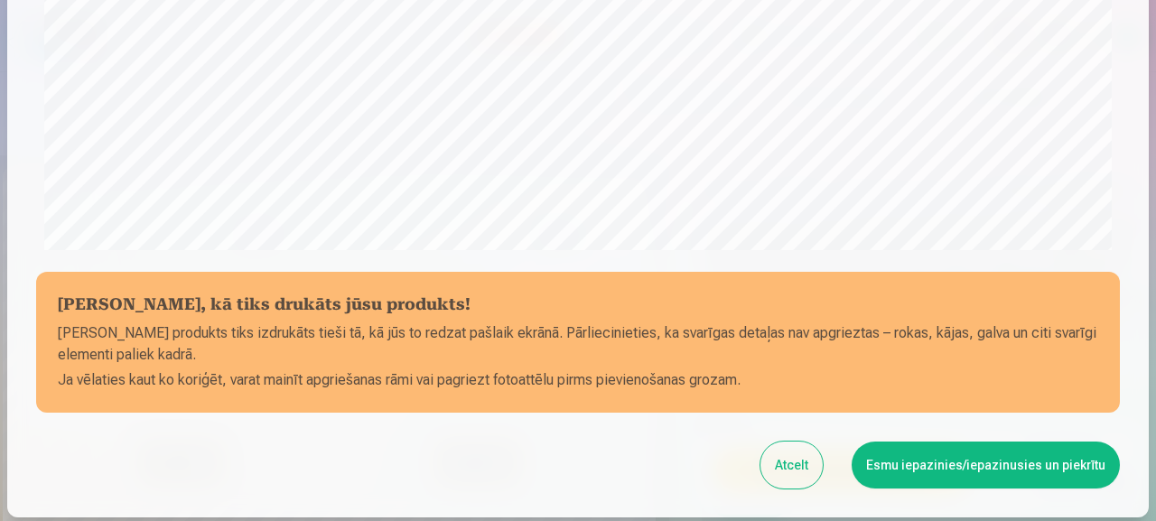
click at [875, 469] on button "Esmu iepazinies/iepazinusies un piekrītu" at bounding box center [985, 464] width 268 height 47
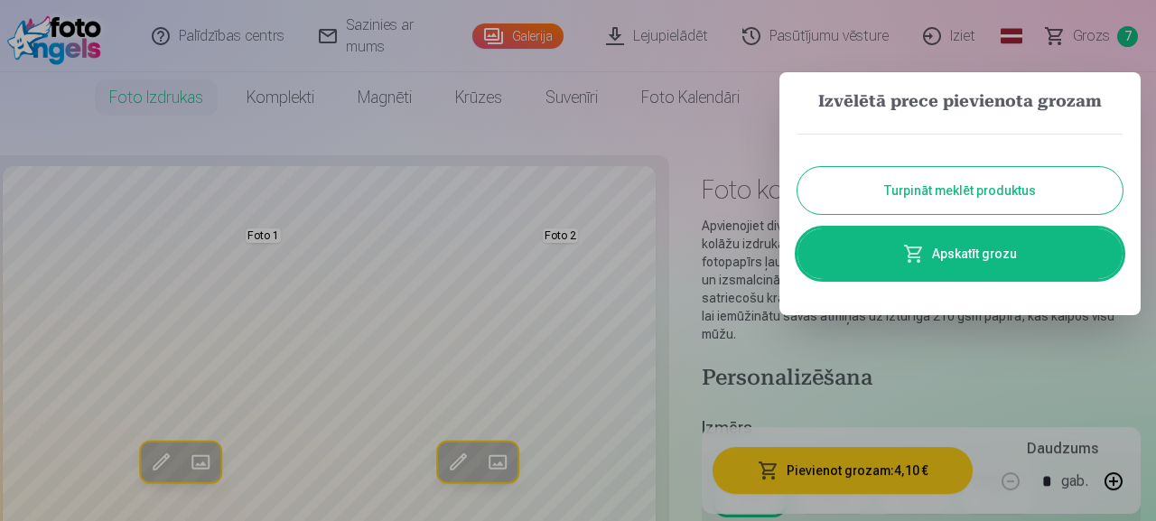
click at [981, 242] on link "Apskatīt grozu" at bounding box center [959, 253] width 325 height 51
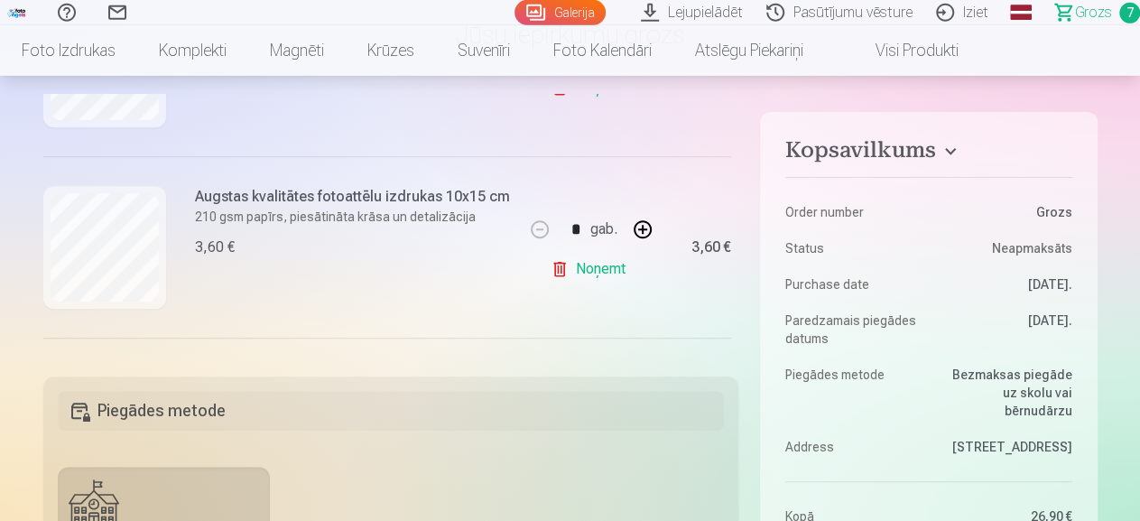
scroll to position [760, 0]
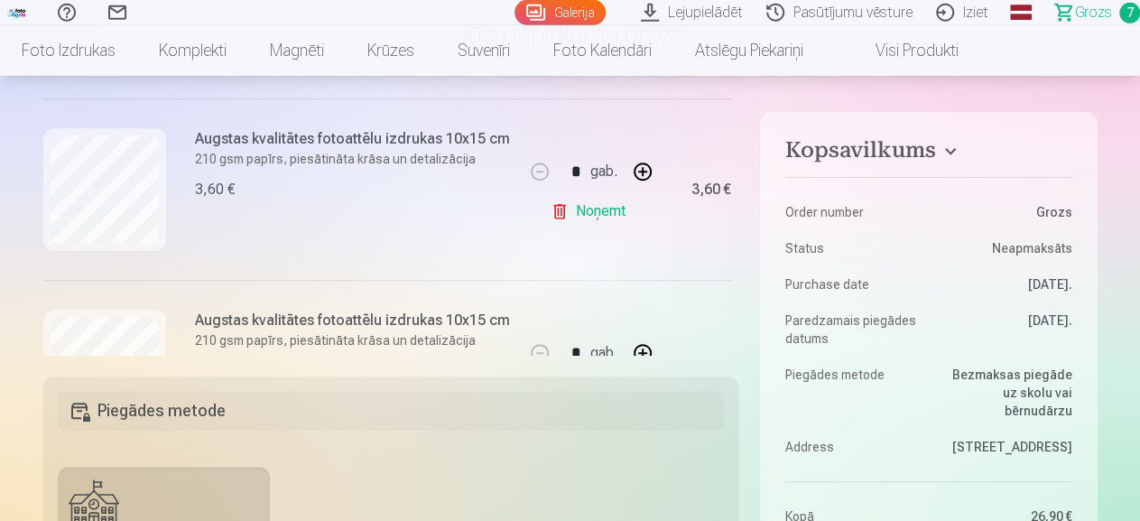
click at [569, 209] on link "Noņemt" at bounding box center [592, 211] width 82 height 36
click at [582, 209] on link "Noņemt" at bounding box center [592, 211] width 82 height 36
click at [579, 207] on link "Noņemt" at bounding box center [592, 211] width 82 height 36
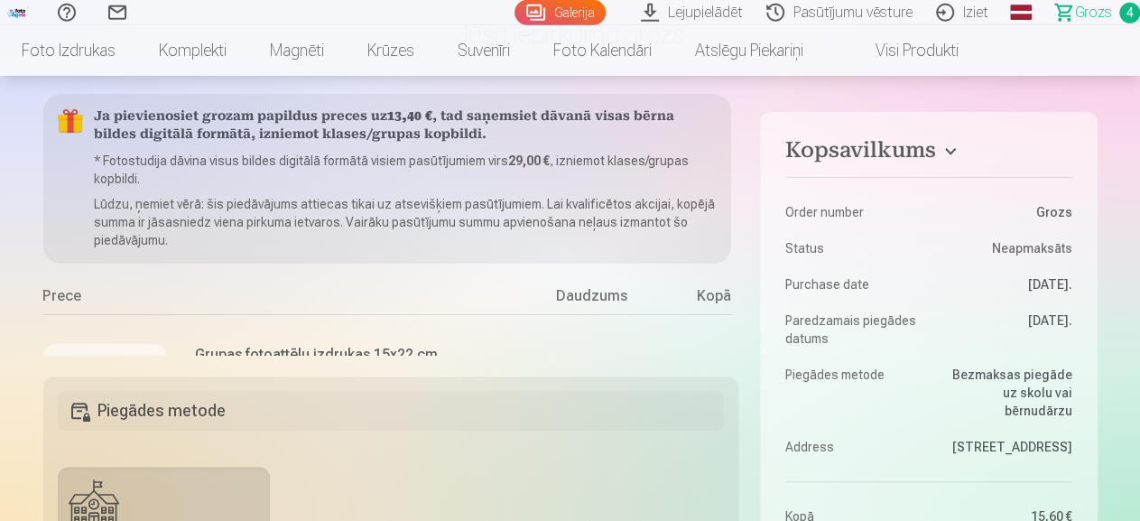
scroll to position [0, 0]
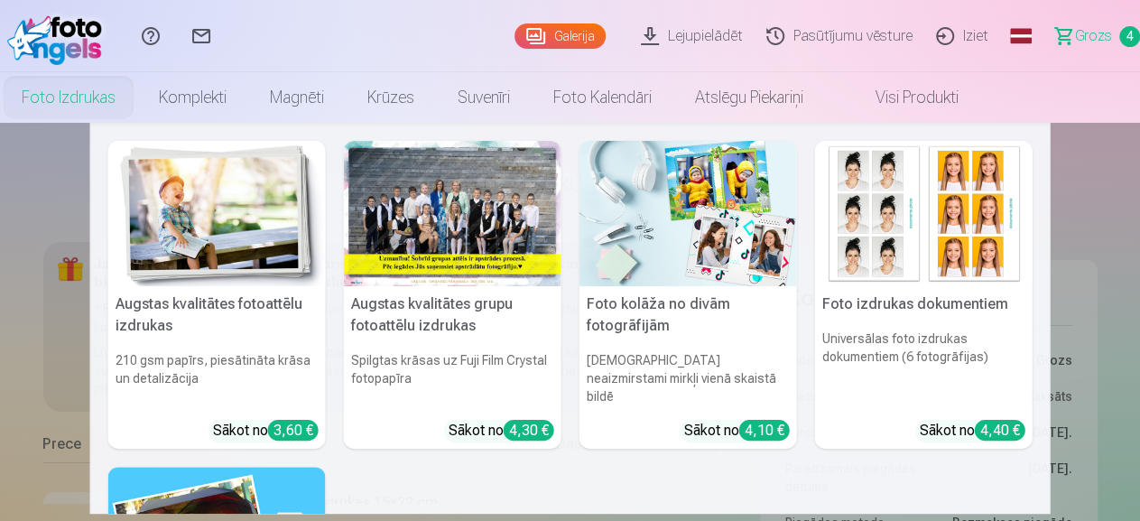
click at [200, 213] on img at bounding box center [217, 213] width 218 height 145
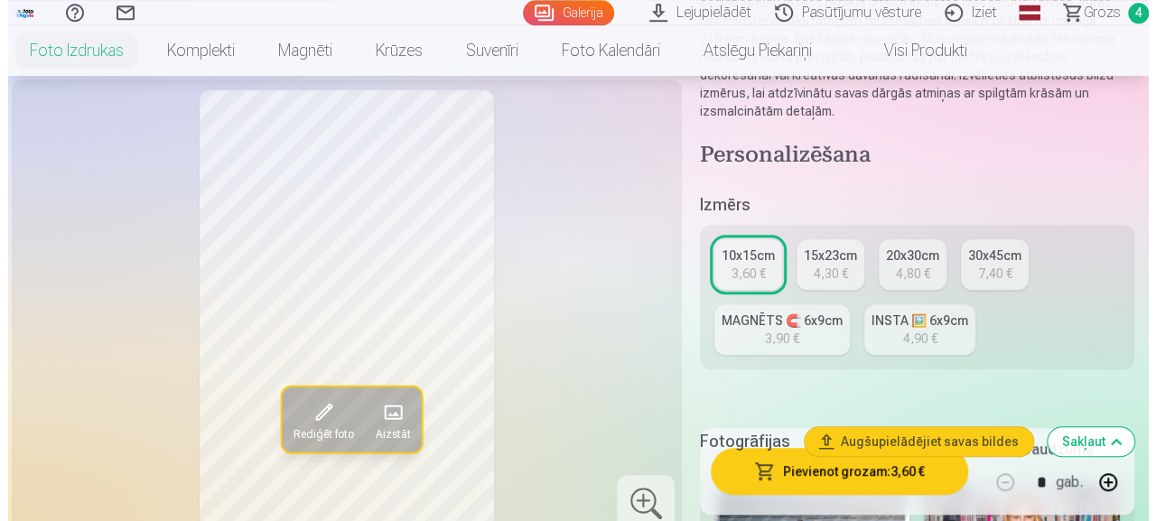
scroll to position [282, 0]
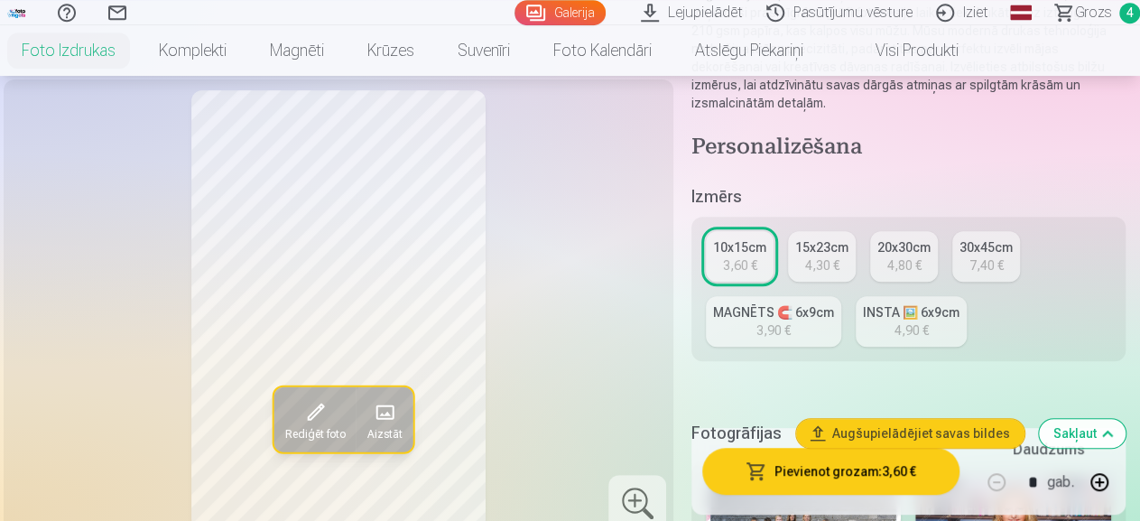
click at [806, 468] on button "Pievienot grozam : 3,60 €" at bounding box center [830, 470] width 257 height 47
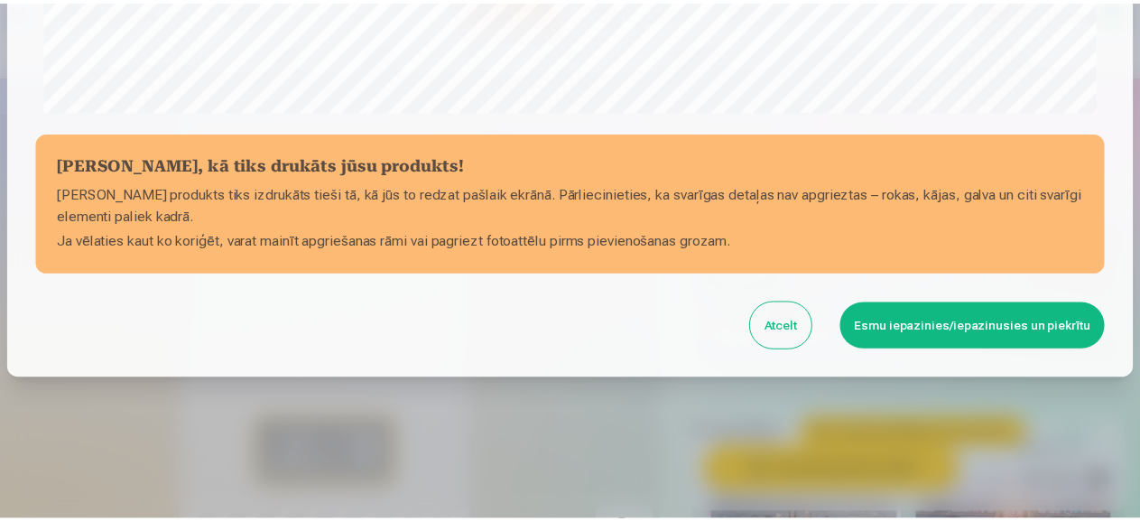
scroll to position [757, 0]
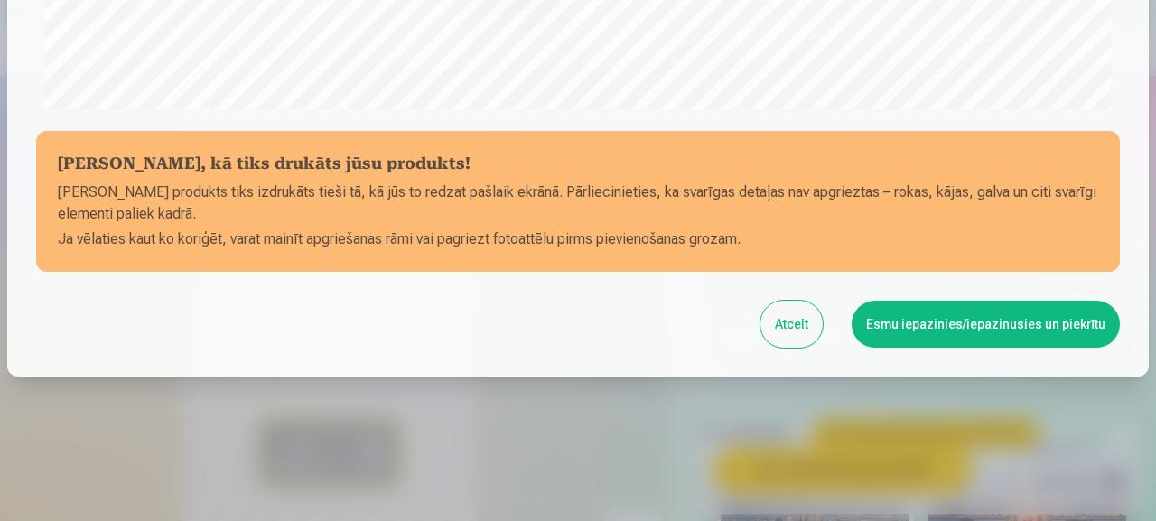
click at [891, 315] on button "Esmu iepazinies/iepazinusies un piekrītu" at bounding box center [985, 324] width 268 height 47
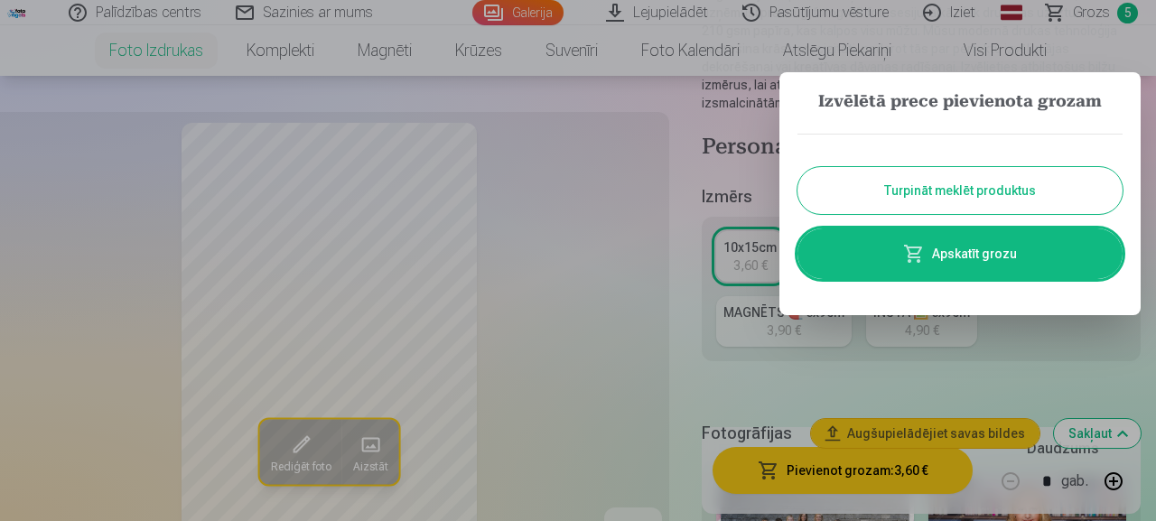
click at [893, 182] on button "Turpināt meklēt produktus" at bounding box center [959, 190] width 325 height 47
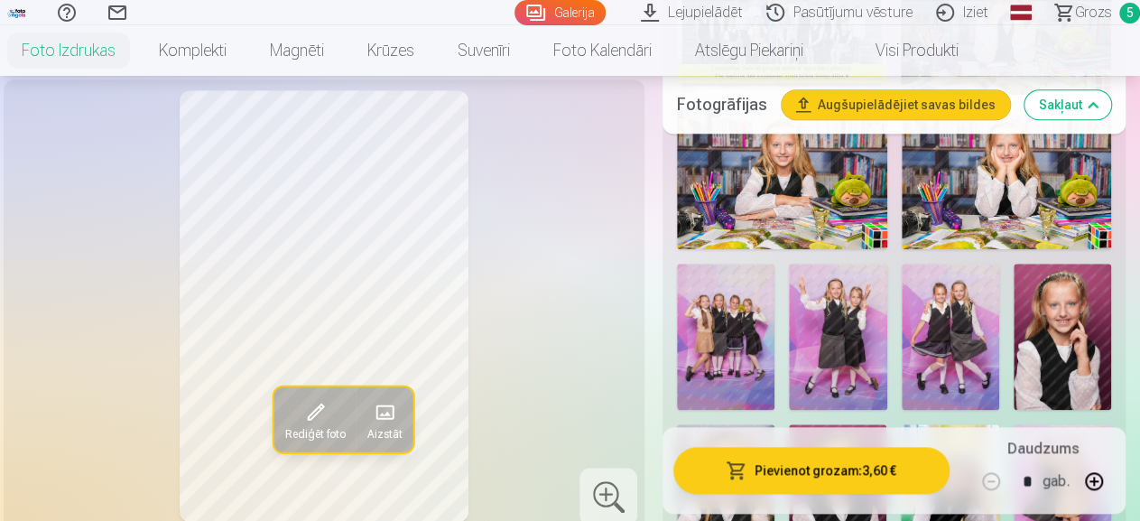
scroll to position [809, 0]
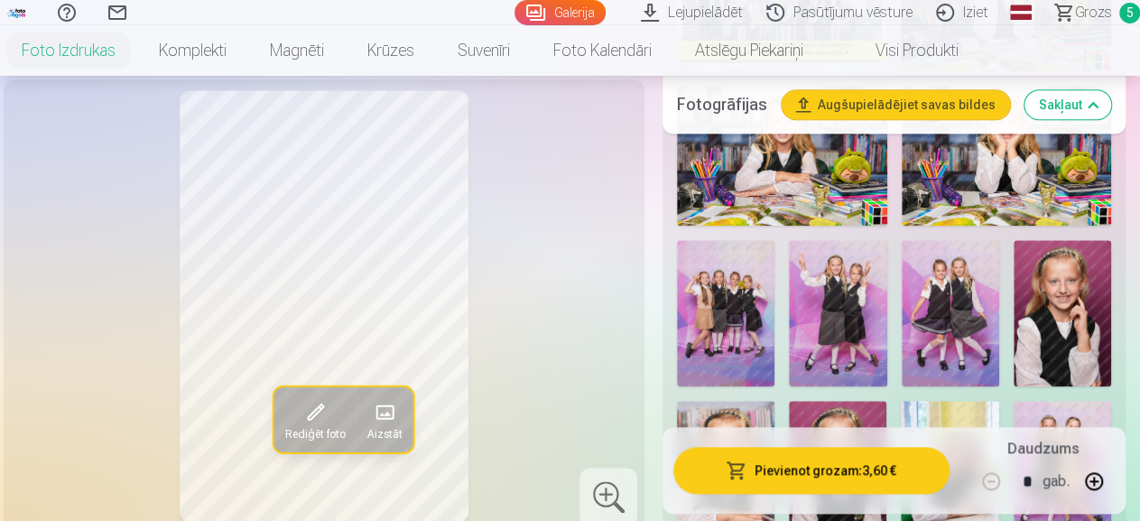
click at [1081, 292] on img at bounding box center [1062, 313] width 97 height 146
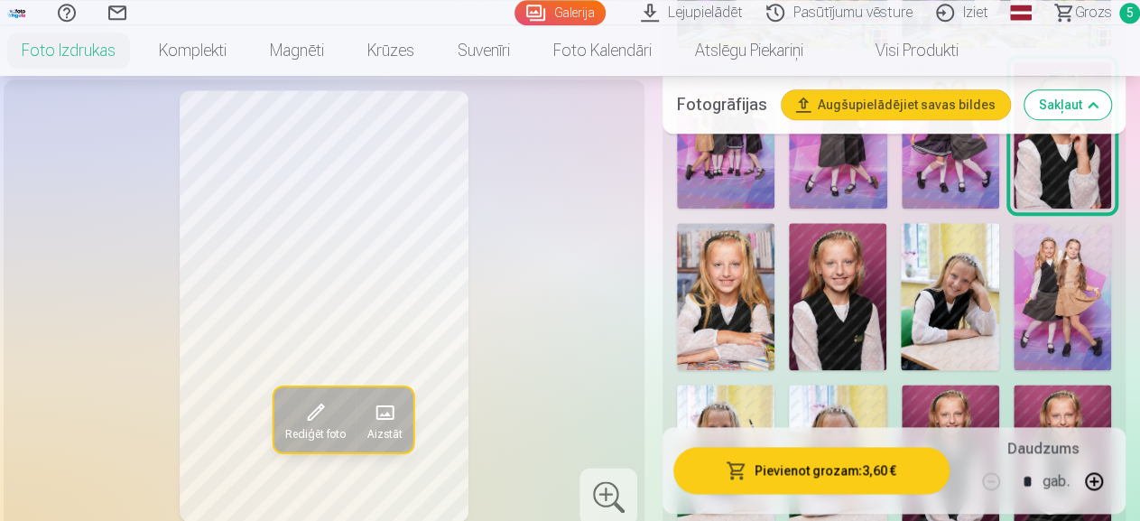
scroll to position [998, 0]
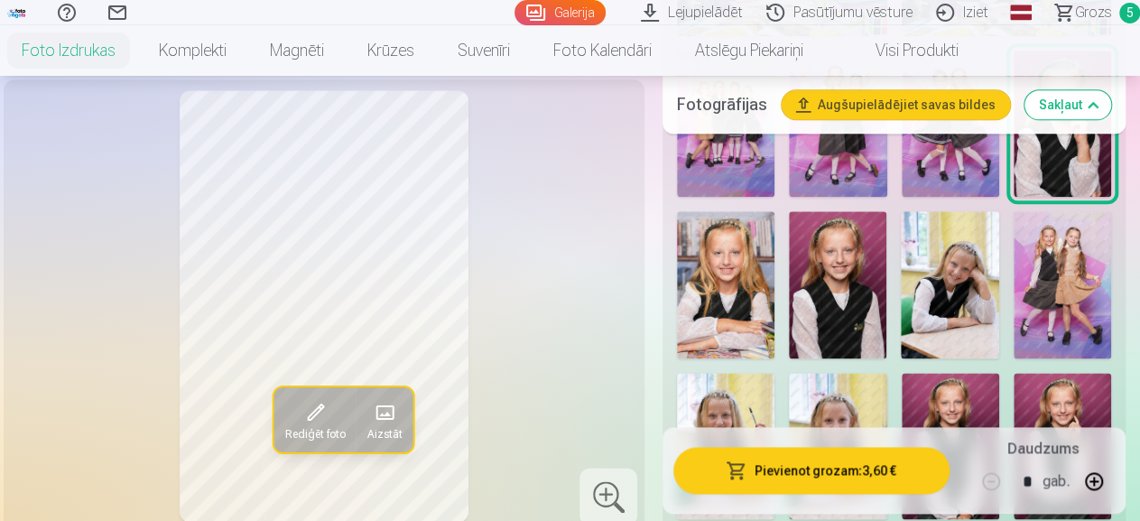
click at [874, 264] on img at bounding box center [837, 284] width 97 height 146
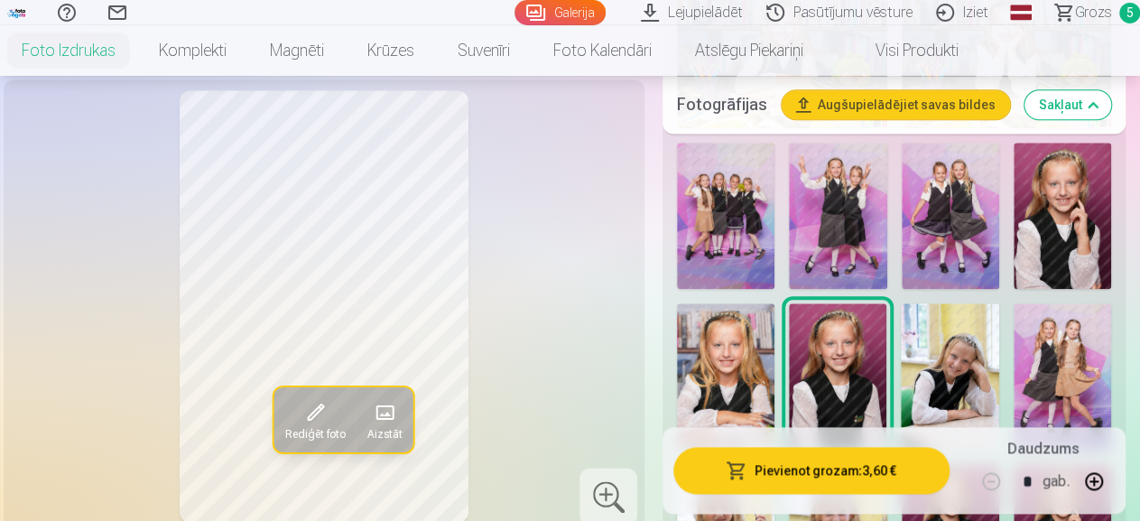
scroll to position [906, 0]
click at [1086, 203] on img at bounding box center [1062, 216] width 97 height 146
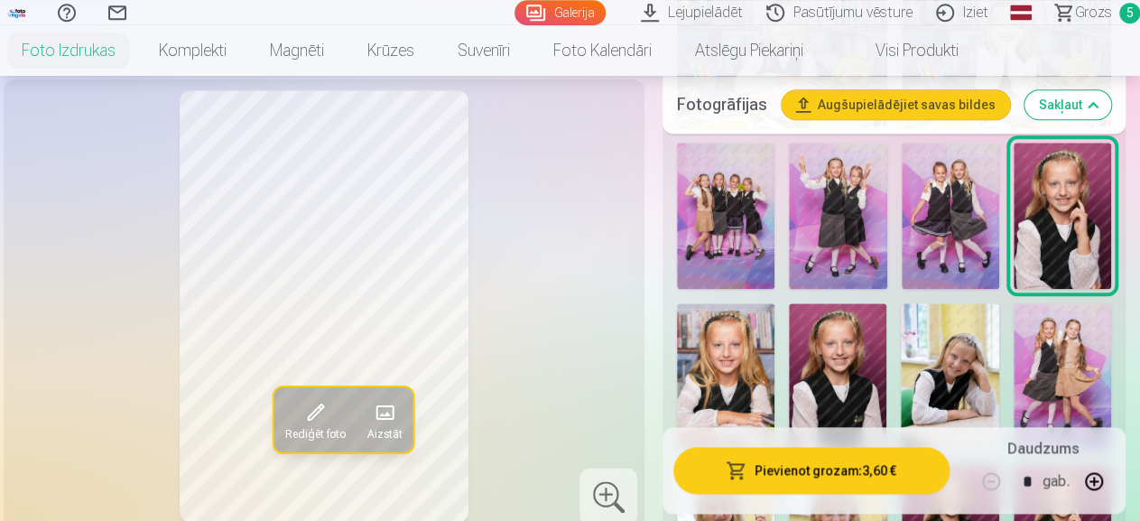
click at [850, 351] on img at bounding box center [837, 376] width 97 height 146
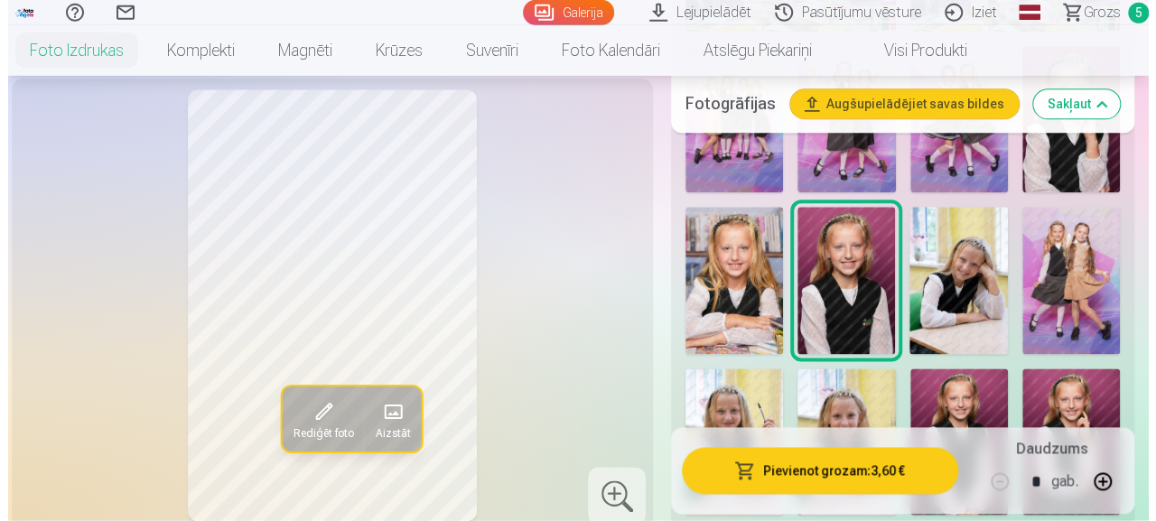
scroll to position [1003, 0]
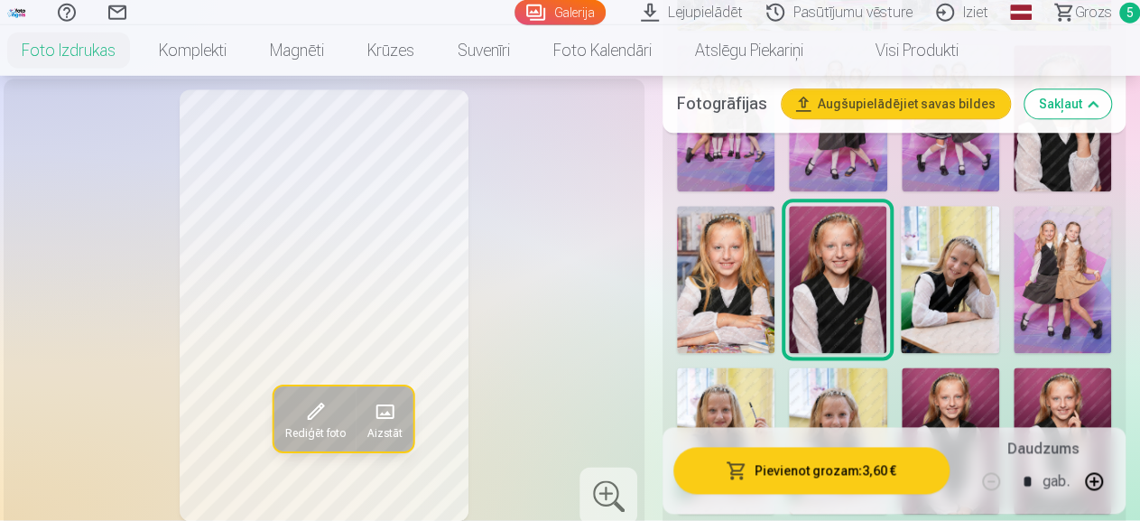
click at [824, 463] on button "Pievienot grozam : 3,60 €" at bounding box center [811, 470] width 276 height 47
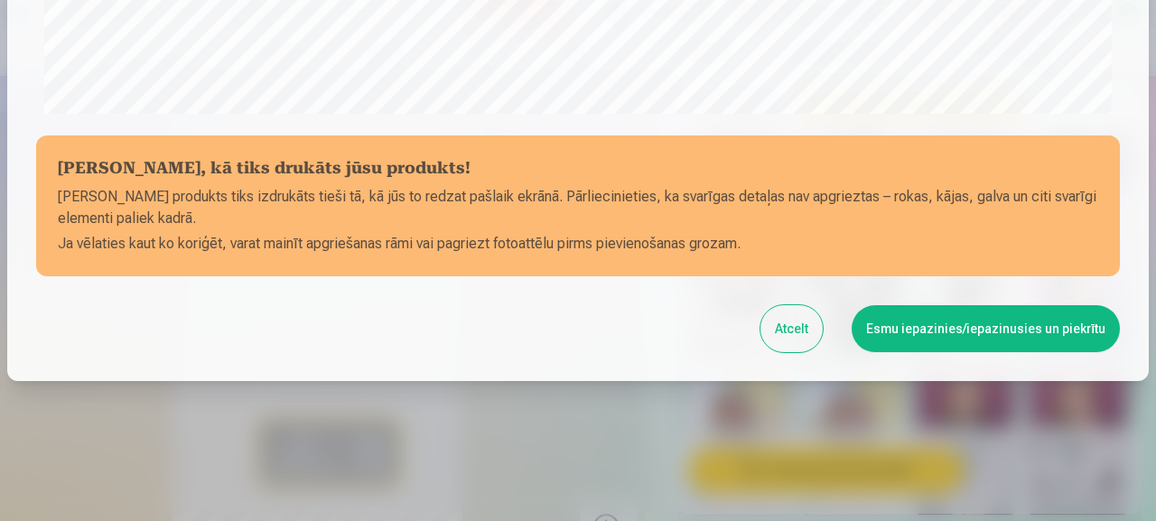
scroll to position [757, 0]
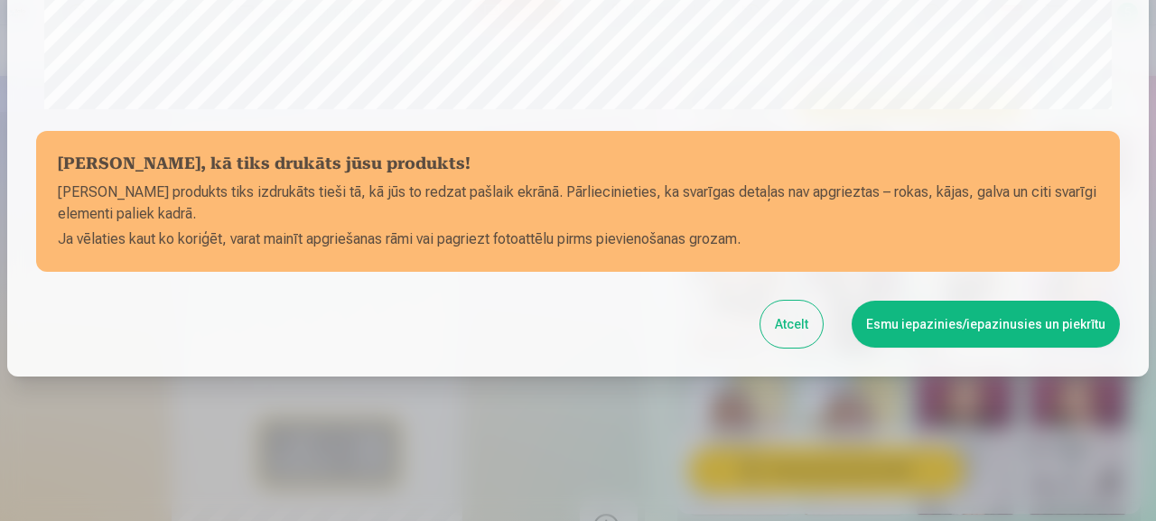
click at [898, 320] on button "Esmu iepazinies/iepazinusies un piekrītu" at bounding box center [985, 324] width 268 height 47
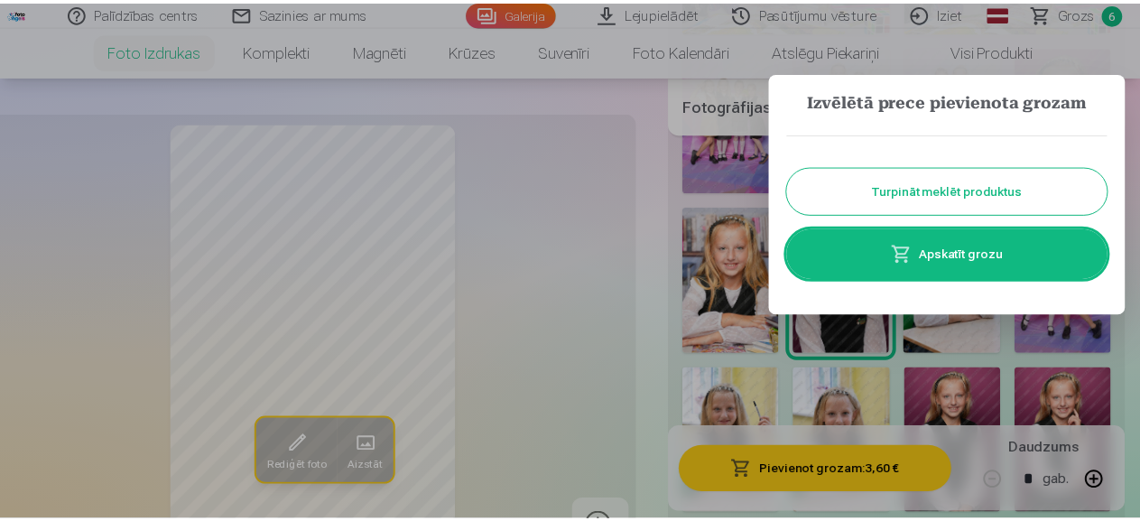
scroll to position [744, 0]
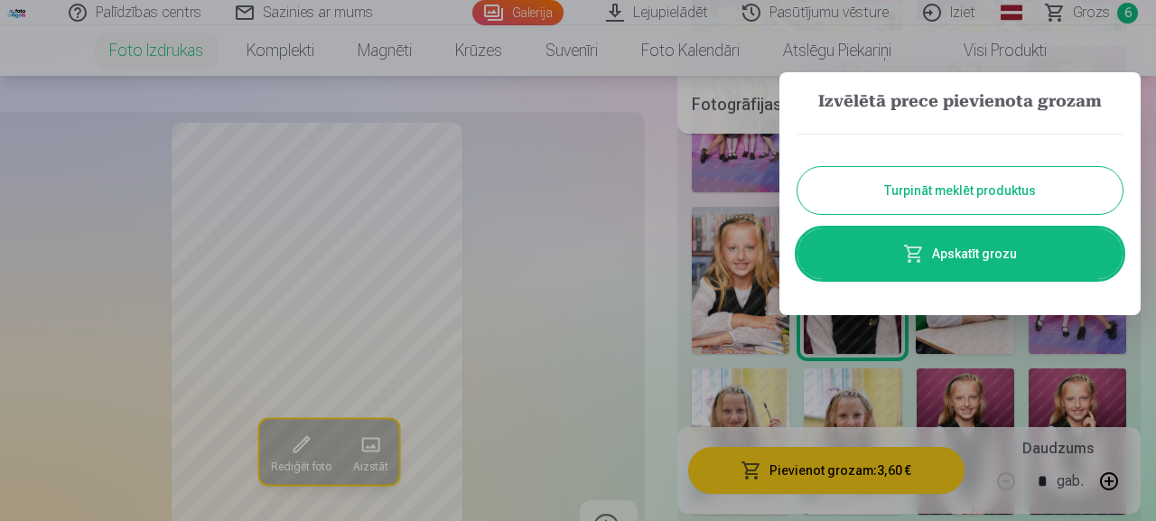
click at [911, 189] on button "Turpināt meklēt produktus" at bounding box center [959, 190] width 325 height 47
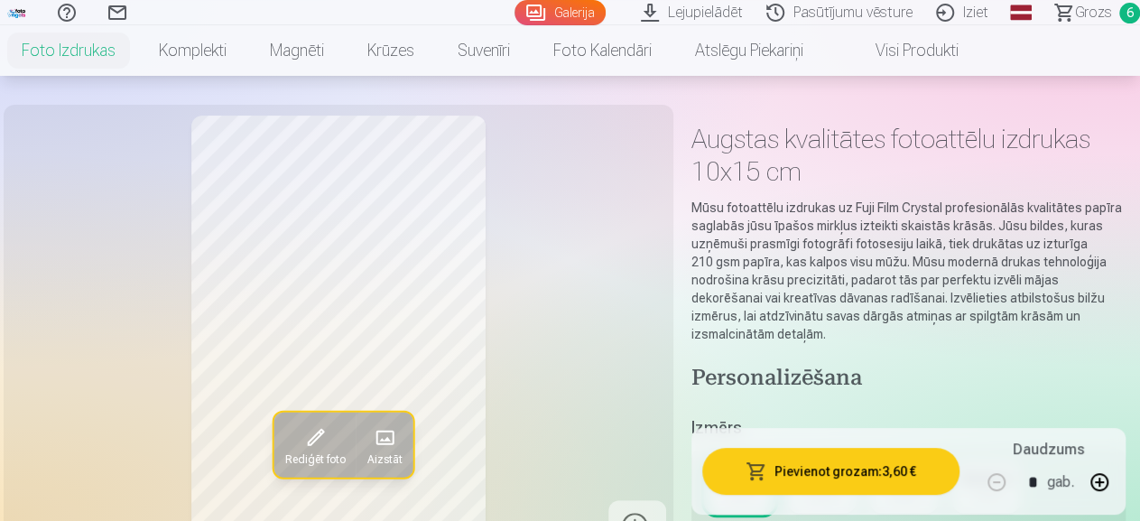
scroll to position [0, 0]
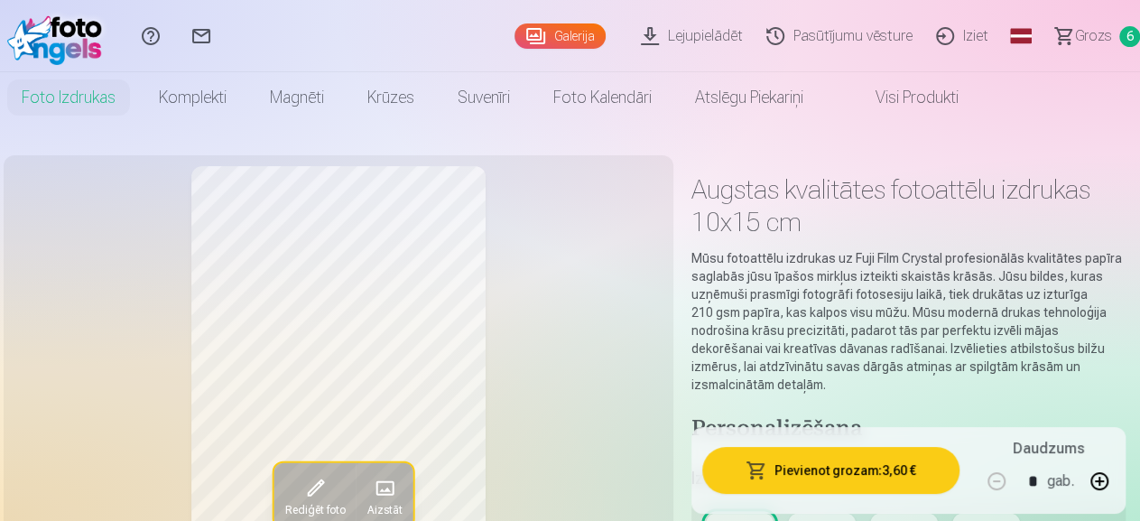
click at [1075, 32] on span "Grozs" at bounding box center [1093, 36] width 37 height 22
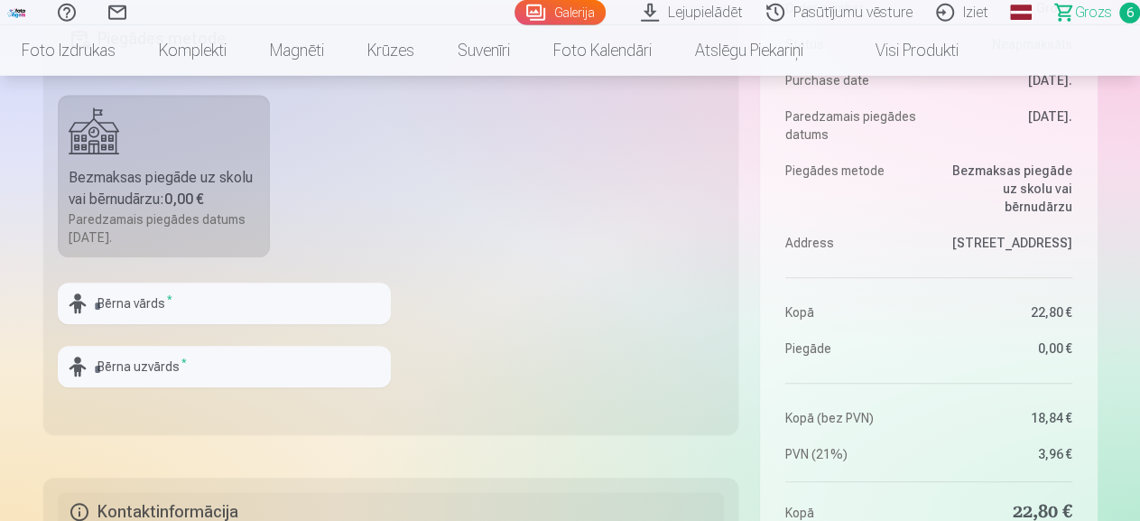
scroll to position [520, 0]
click at [147, 300] on input "text" at bounding box center [224, 304] width 333 height 42
type input "*****"
click at [140, 374] on input "text" at bounding box center [224, 367] width 333 height 42
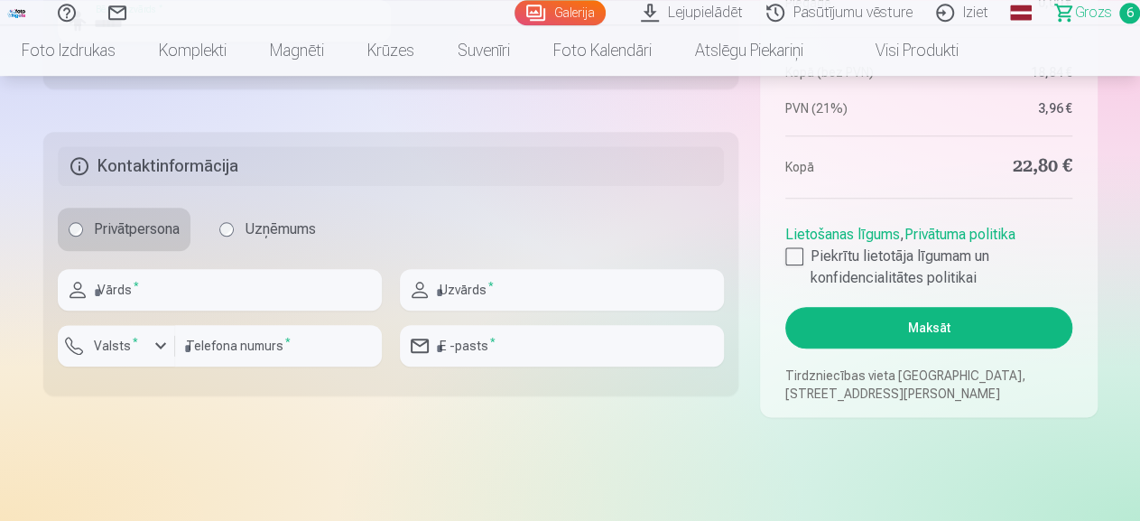
scroll to position [869, 0]
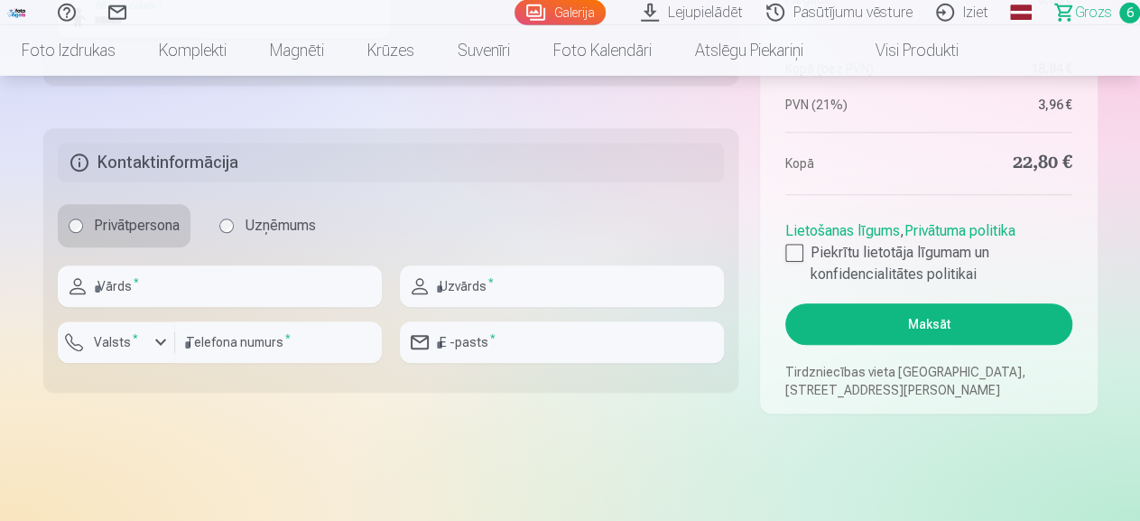
type input "******"
click at [147, 275] on input "text" at bounding box center [220, 286] width 324 height 42
type input "*******"
click at [479, 280] on input "text" at bounding box center [562, 286] width 324 height 42
type input "******"
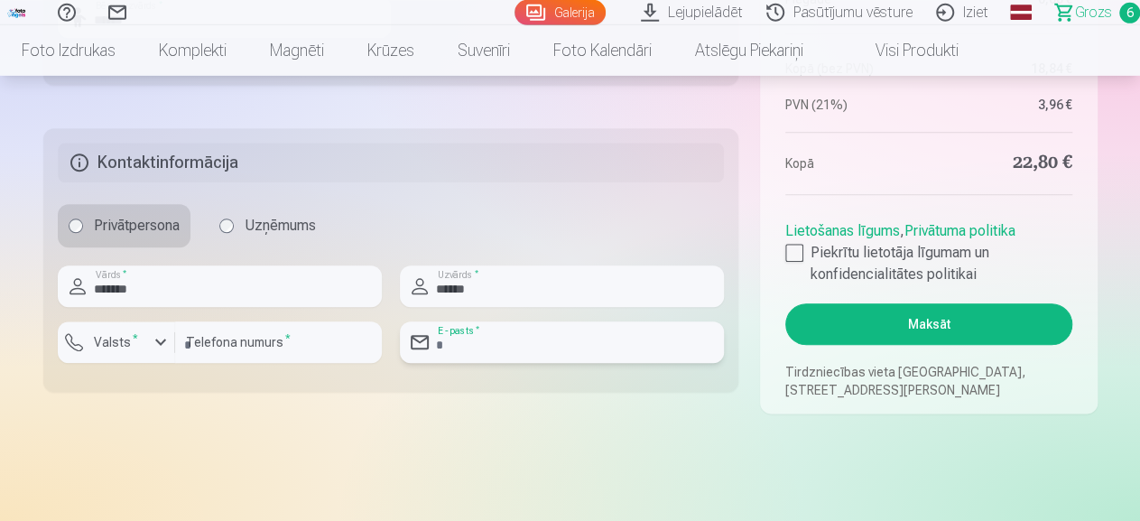
click at [479, 339] on input "email" at bounding box center [562, 342] width 324 height 42
type input "**********"
click at [223, 343] on input "number" at bounding box center [278, 342] width 207 height 42
type input "********"
click at [128, 345] on label "Valsts *" at bounding box center [116, 342] width 59 height 18
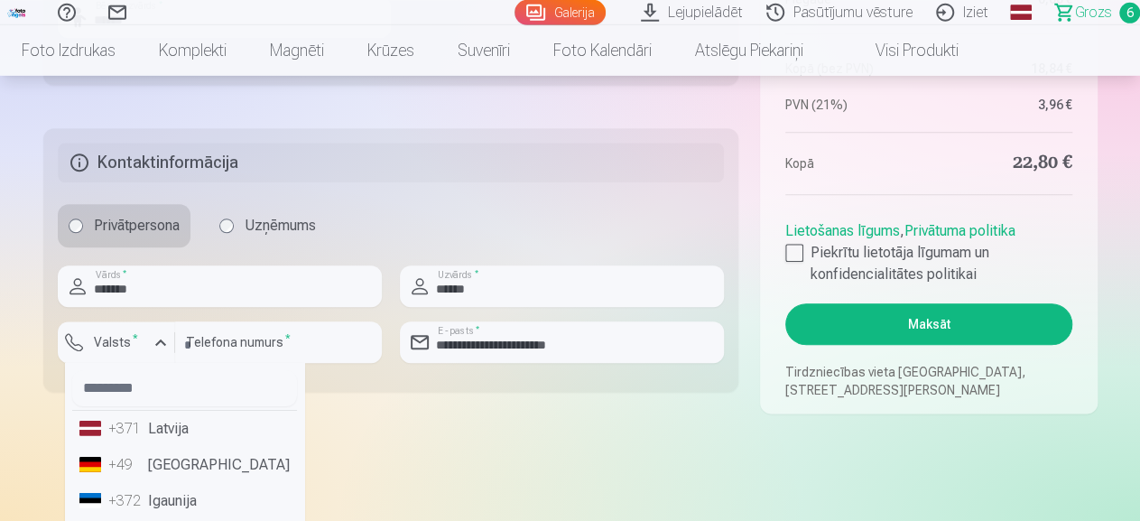
click at [152, 430] on li "+371 Latvija" at bounding box center [184, 429] width 225 height 36
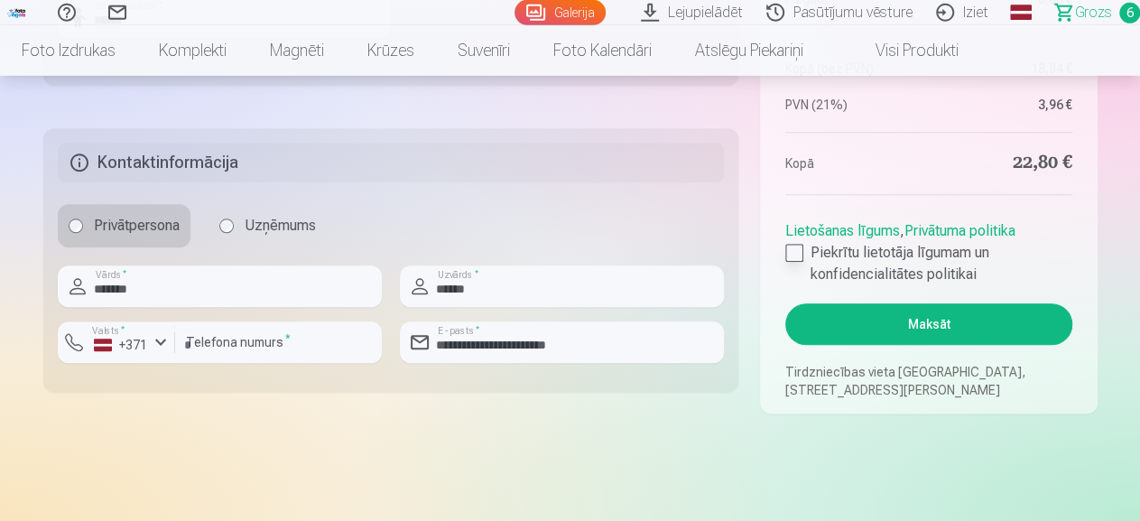
click at [795, 253] on div at bounding box center [794, 253] width 18 height 18
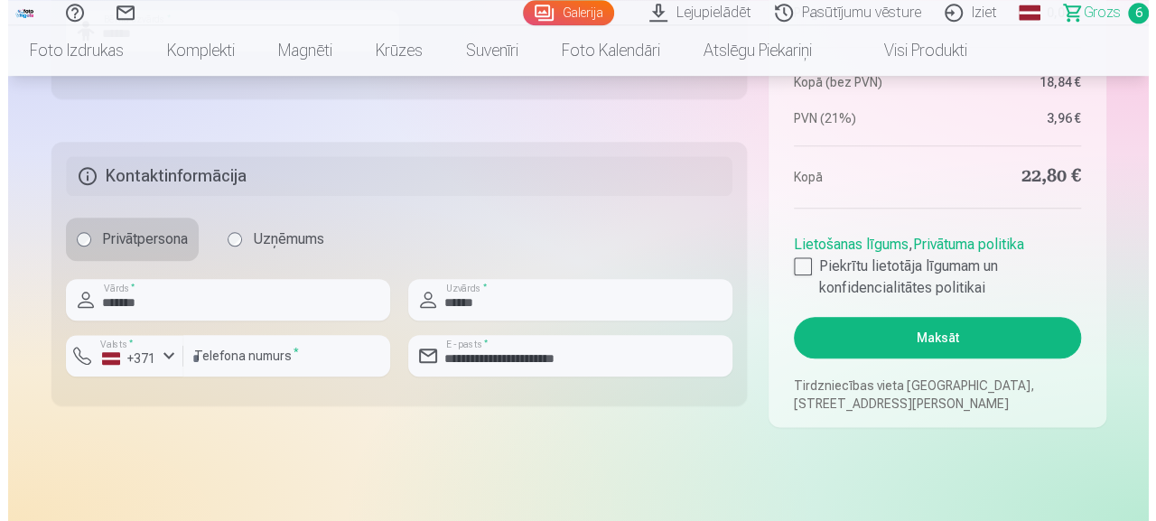
scroll to position [857, 0]
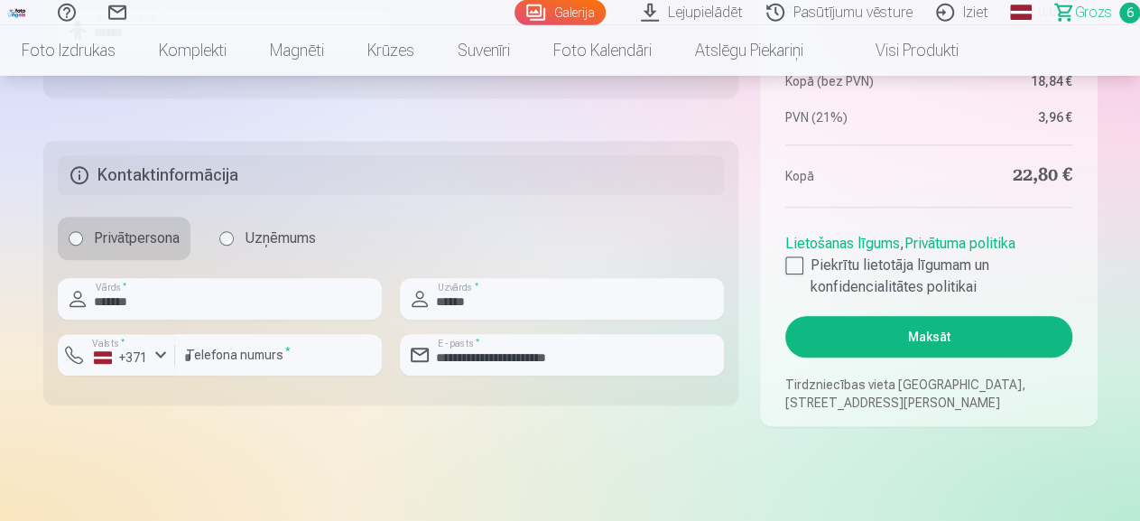
click at [887, 343] on button "Maksāt" at bounding box center [928, 337] width 286 height 42
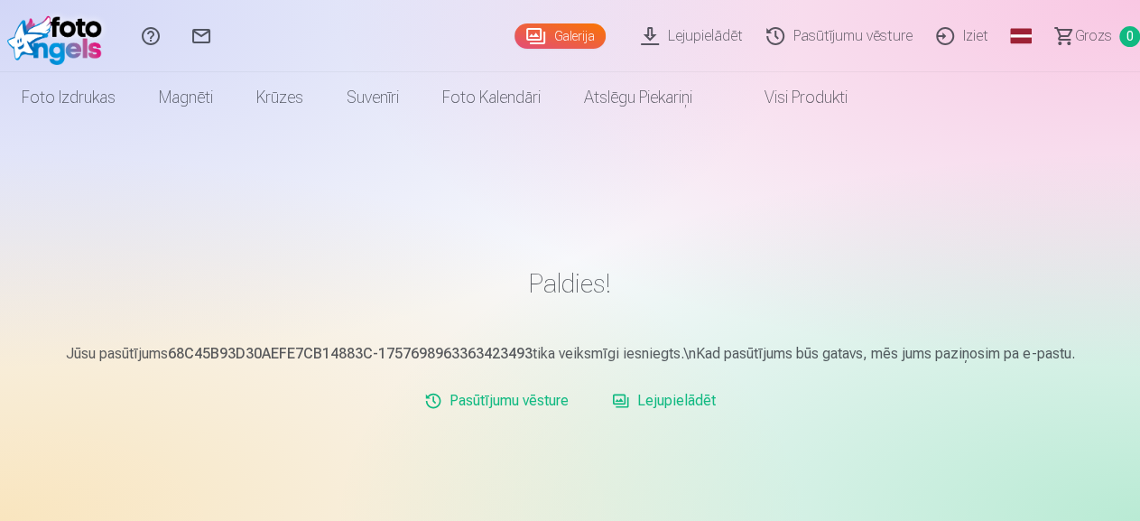
click at [948, 39] on link "Iziet" at bounding box center [965, 36] width 76 height 72
